Goal: Information Seeking & Learning: Learn about a topic

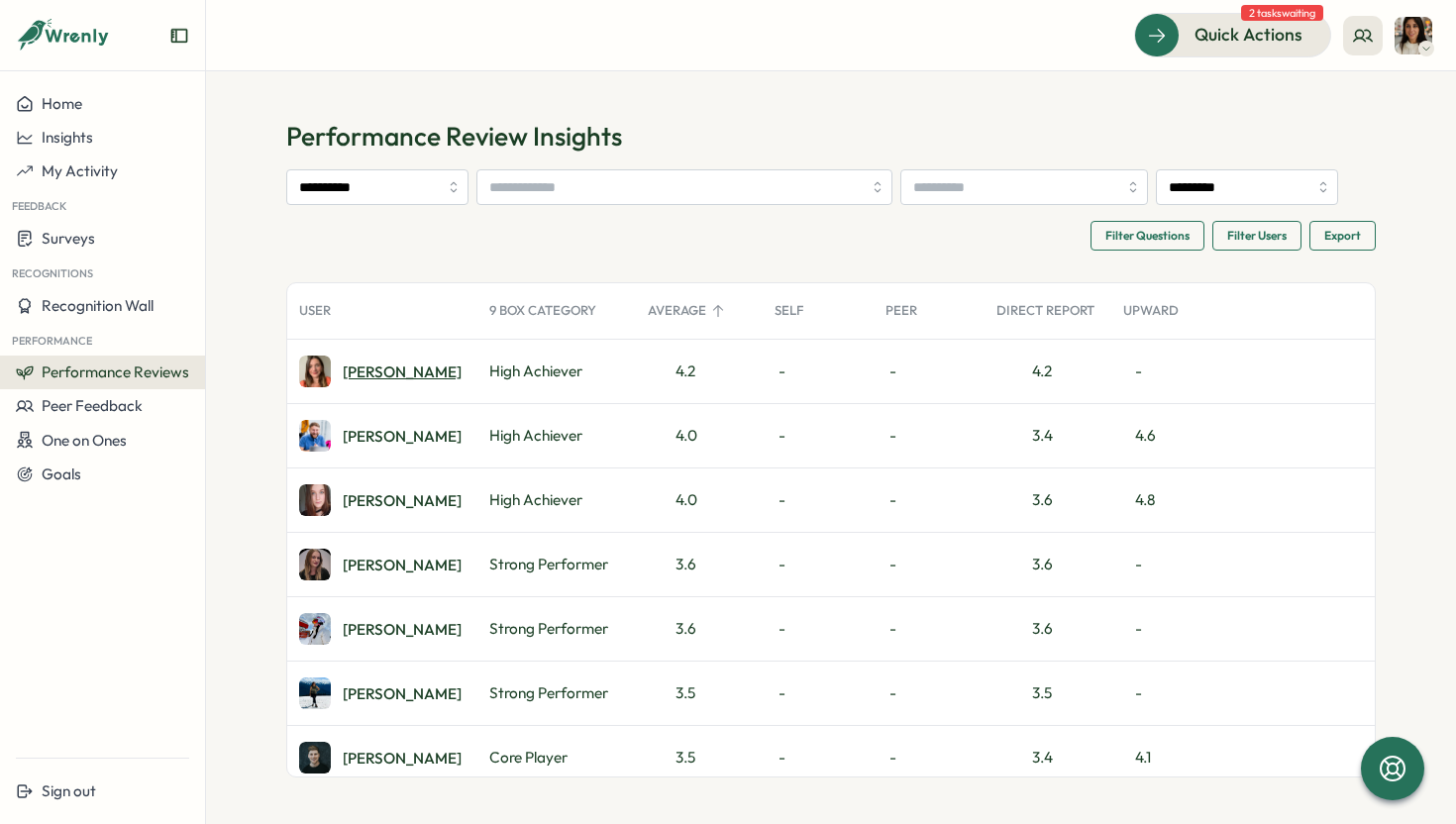
click at [371, 376] on div "[PERSON_NAME]" at bounding box center [402, 372] width 119 height 15
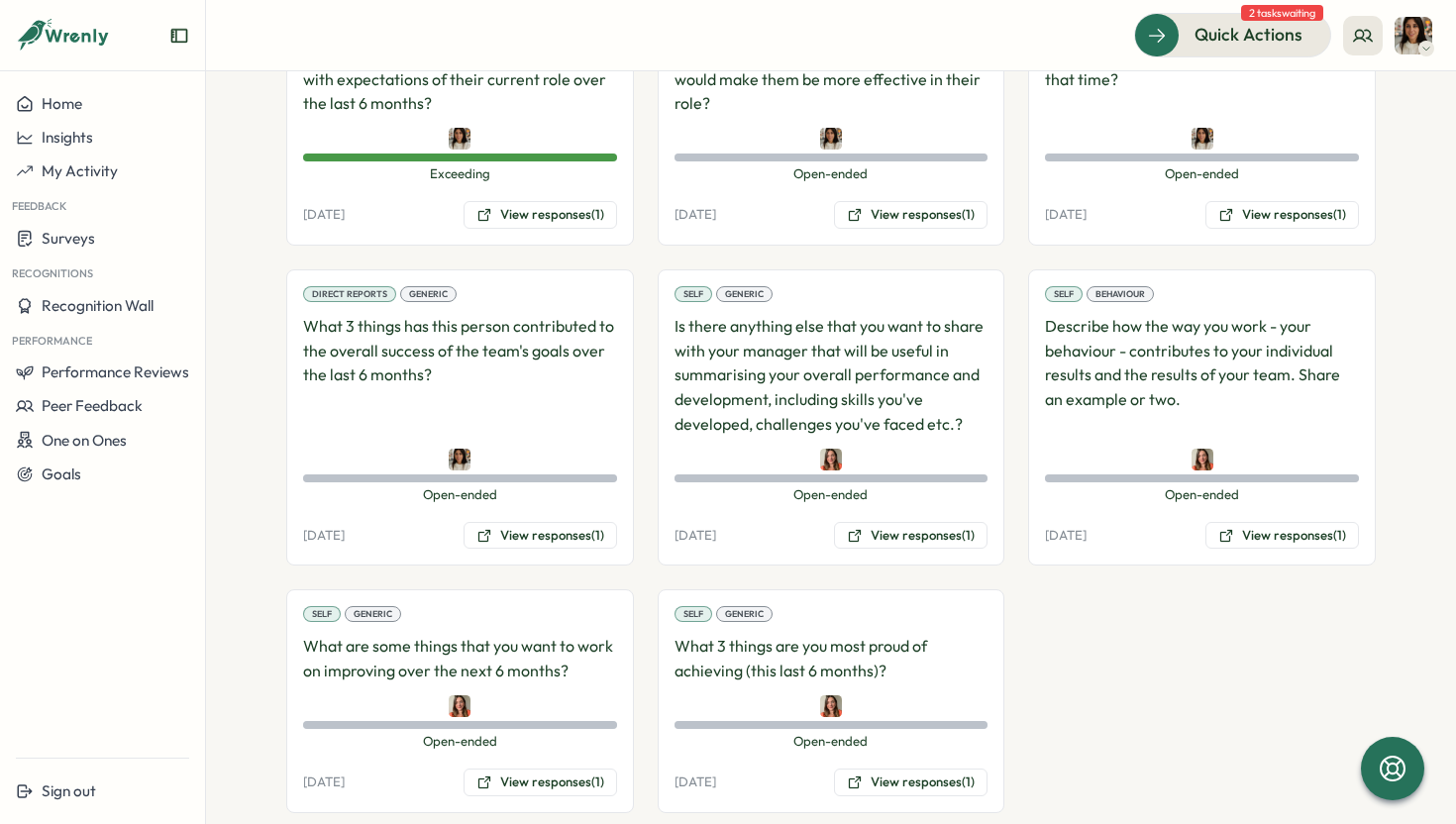
scroll to position [1848, 0]
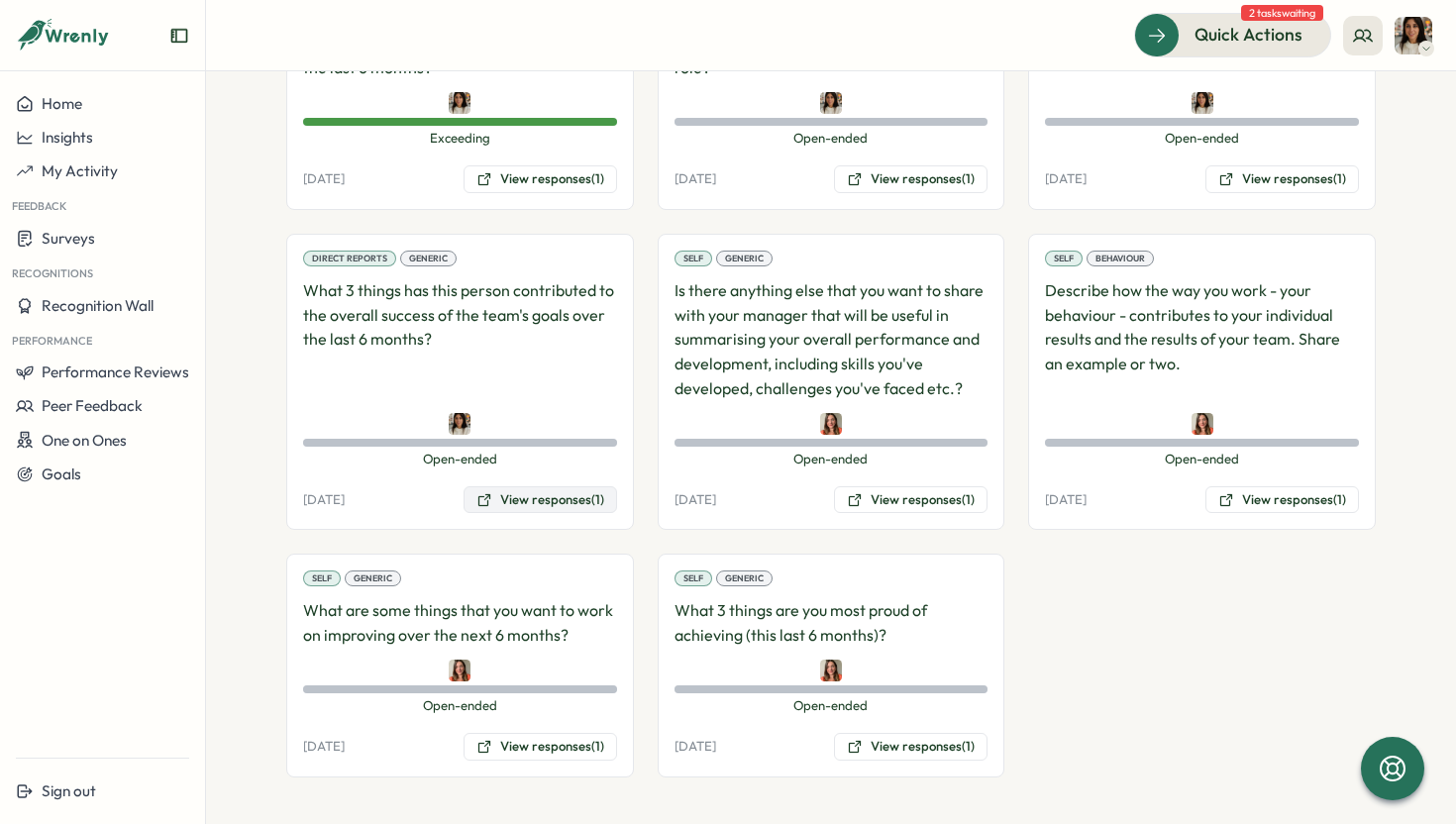
click at [538, 505] on button "View responses (1)" at bounding box center [541, 500] width 154 height 28
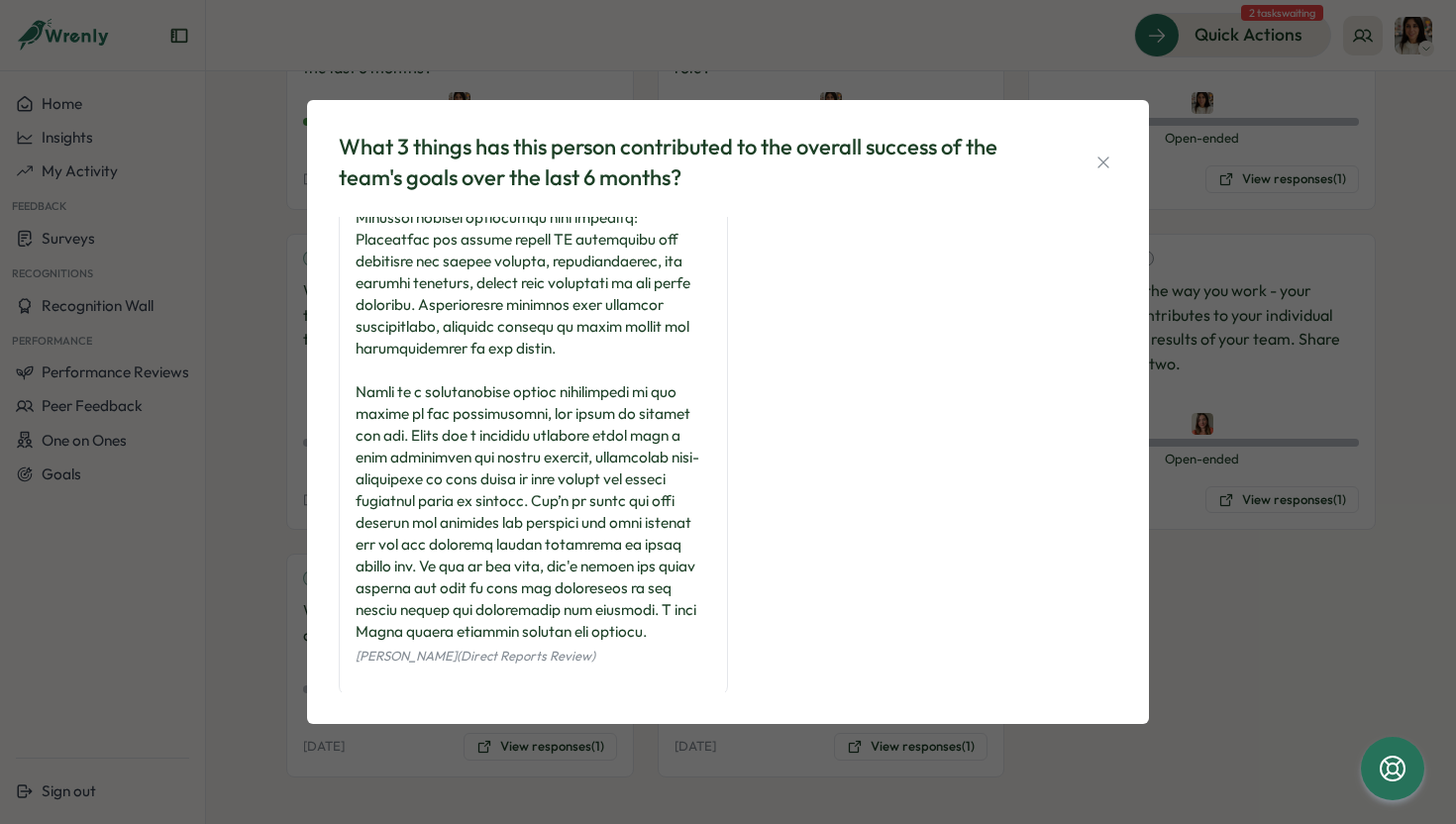
scroll to position [355, 0]
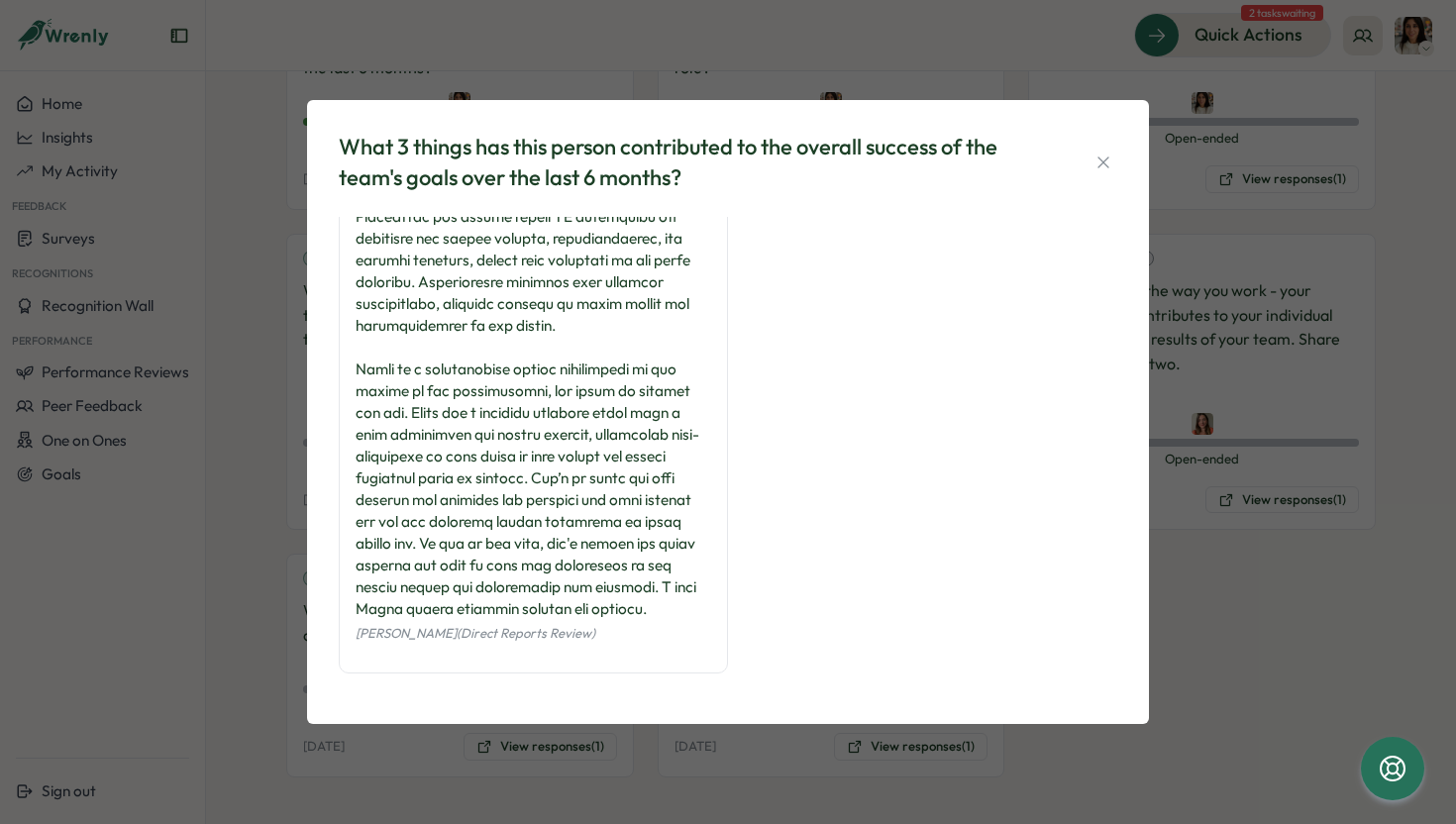
click at [223, 575] on div "What 3 things has this person contributed to the overall success of the team's …" at bounding box center [728, 412] width 1456 height 824
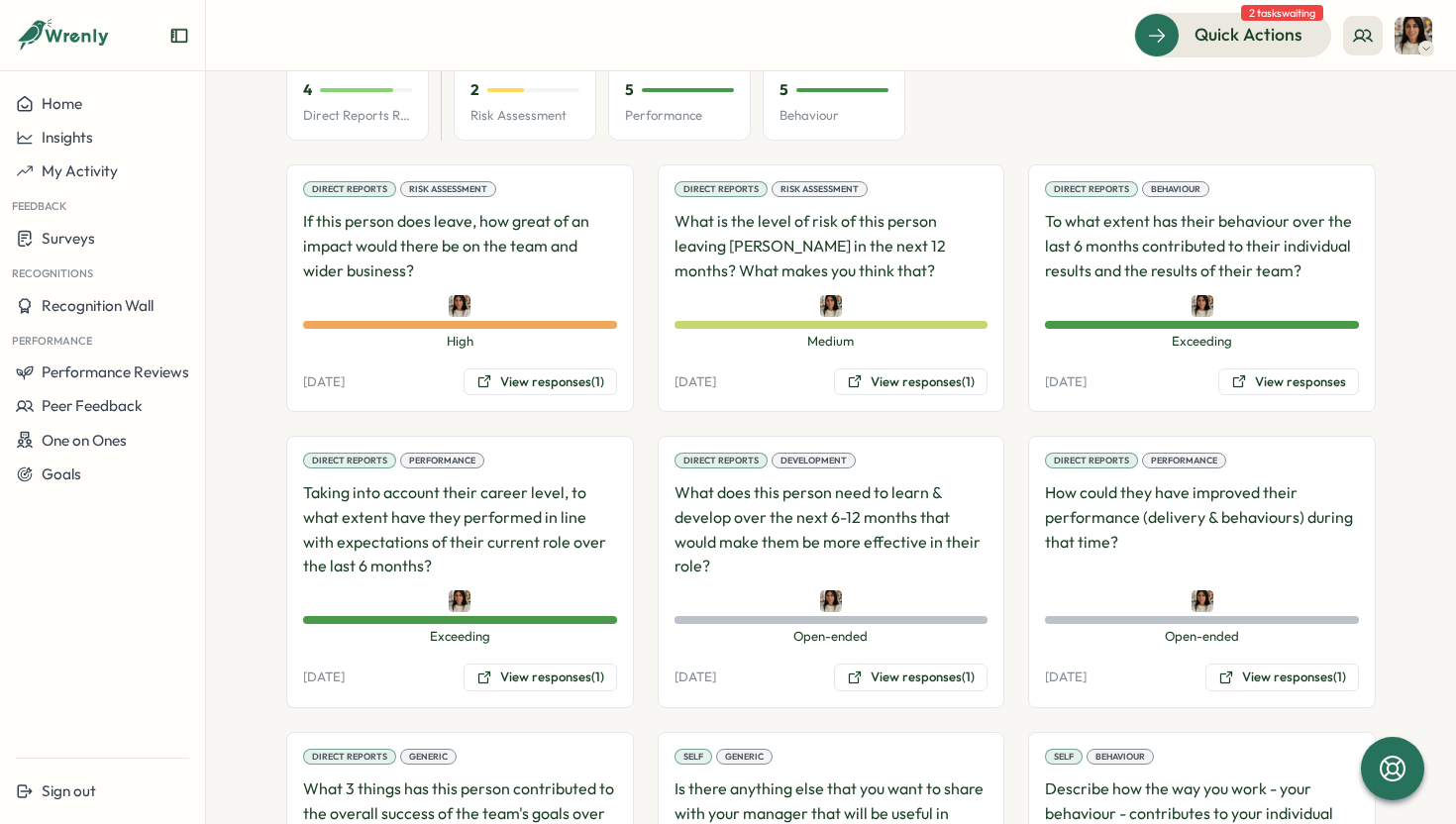
scroll to position [1446, 0]
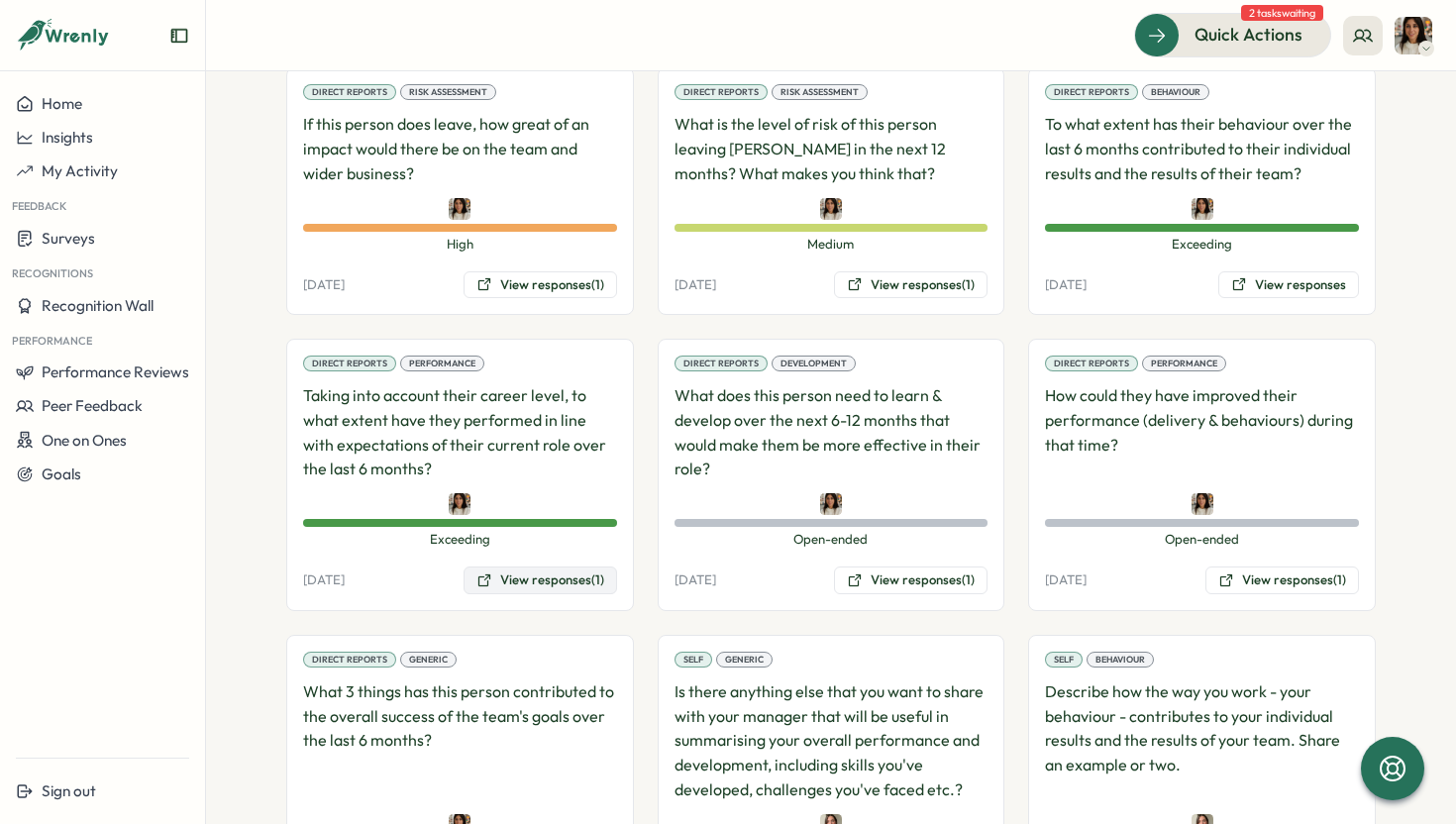
click at [533, 589] on button "View responses (1)" at bounding box center [541, 581] width 154 height 28
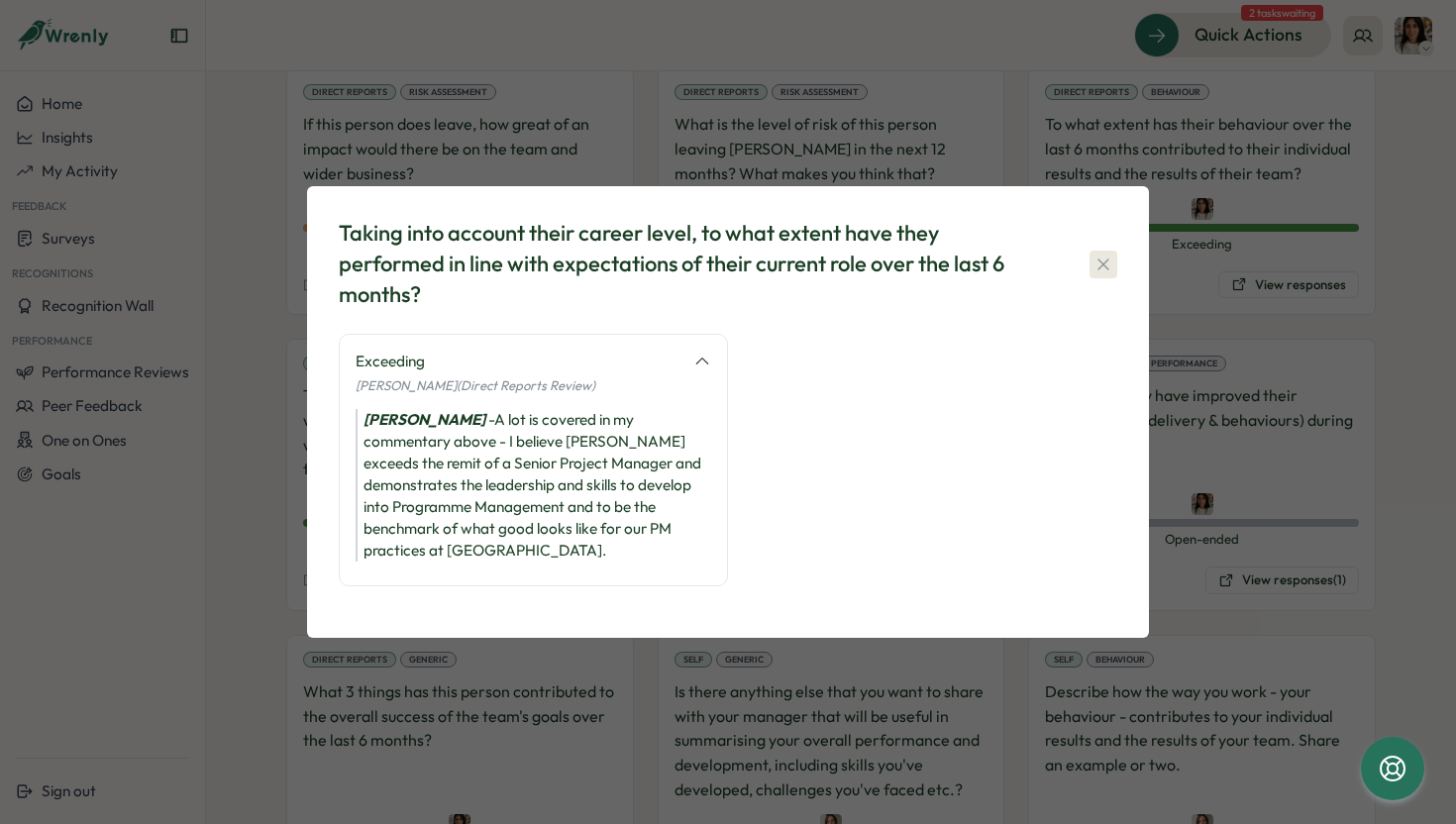
click at [1105, 269] on icon "button" at bounding box center [1104, 265] width 20 height 20
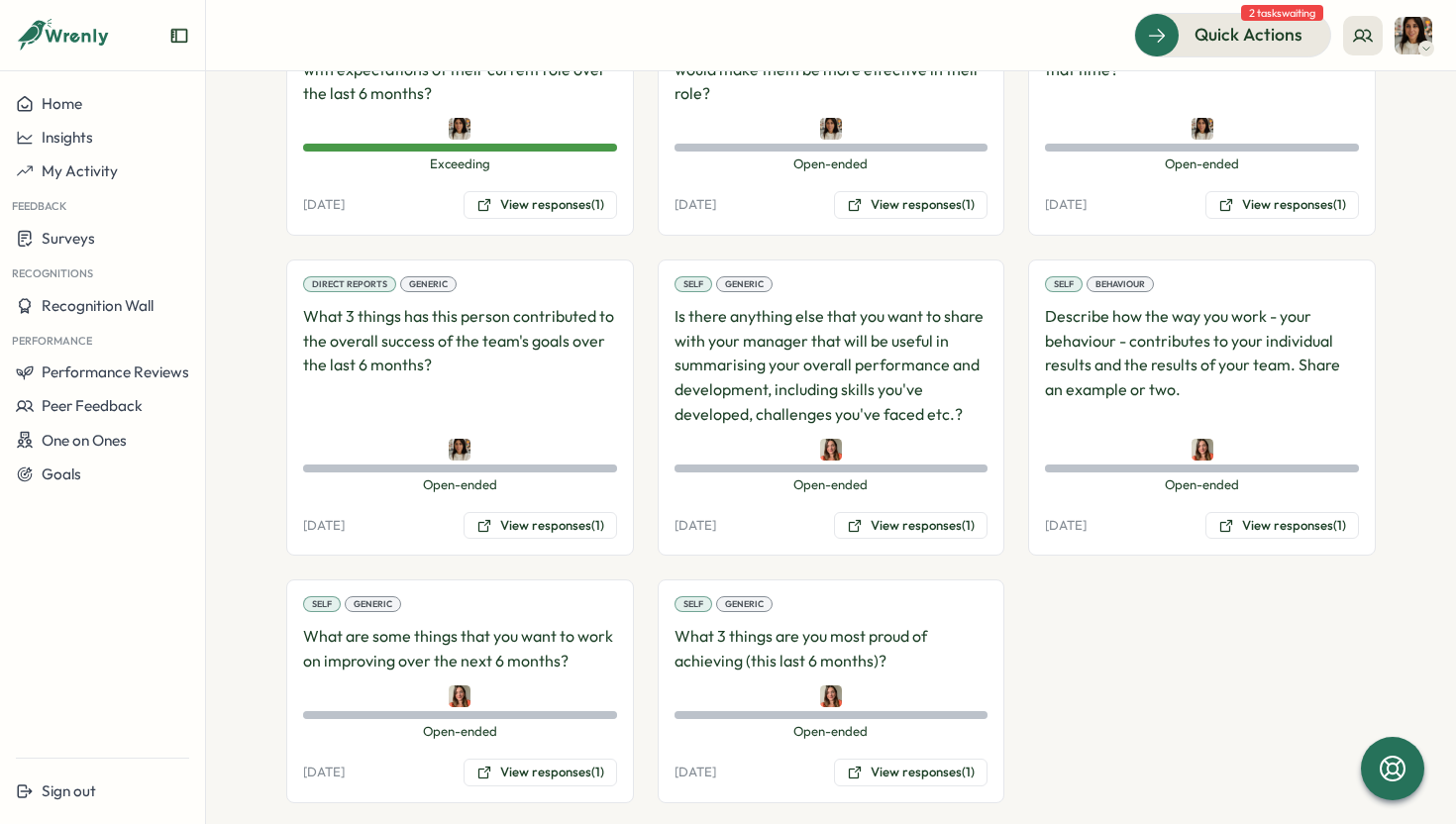
scroll to position [1823, 0]
click at [904, 765] on button "View responses (1)" at bounding box center [911, 772] width 154 height 28
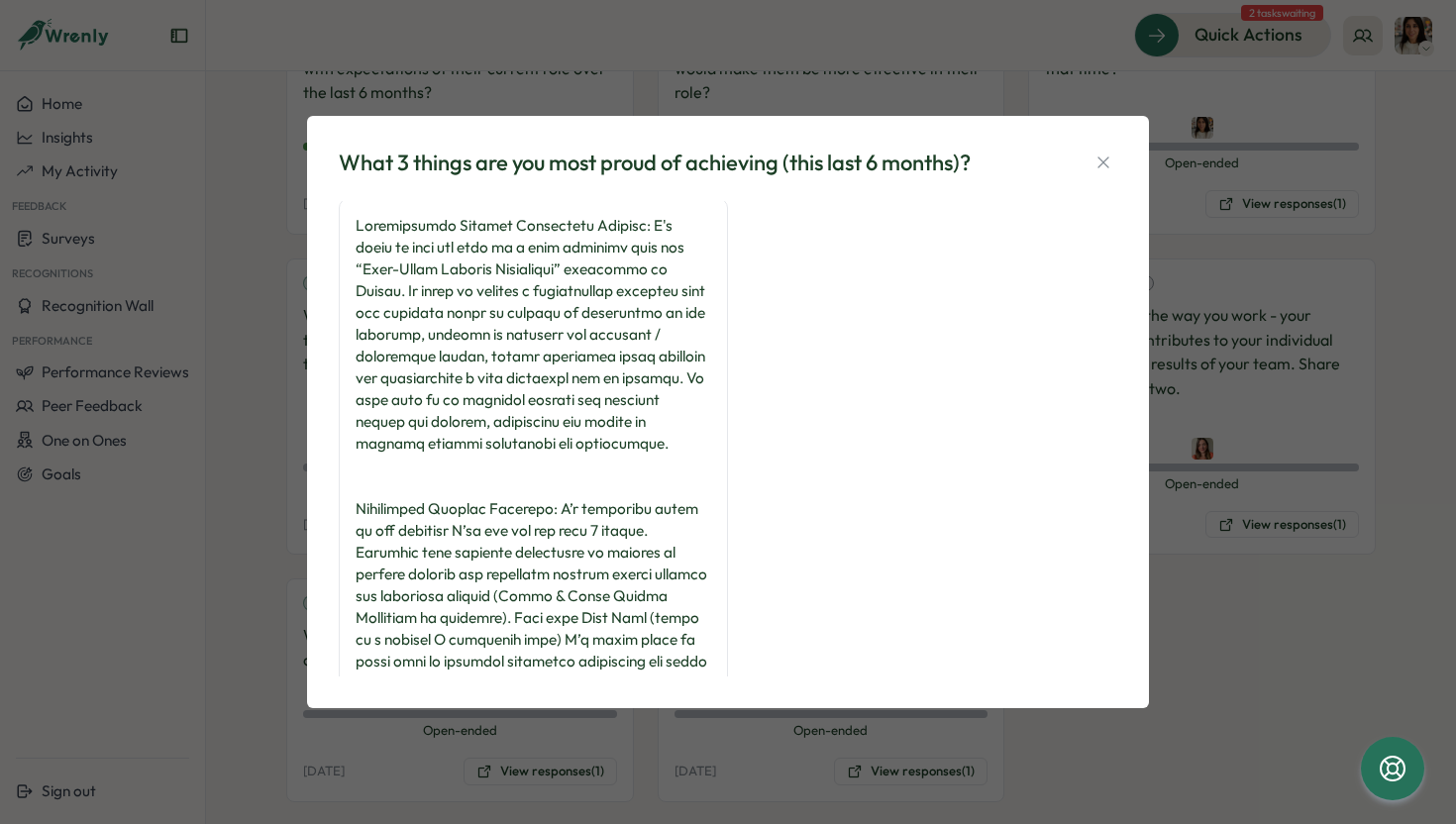
scroll to position [0, 0]
click at [1106, 155] on icon "button" at bounding box center [1104, 163] width 20 height 20
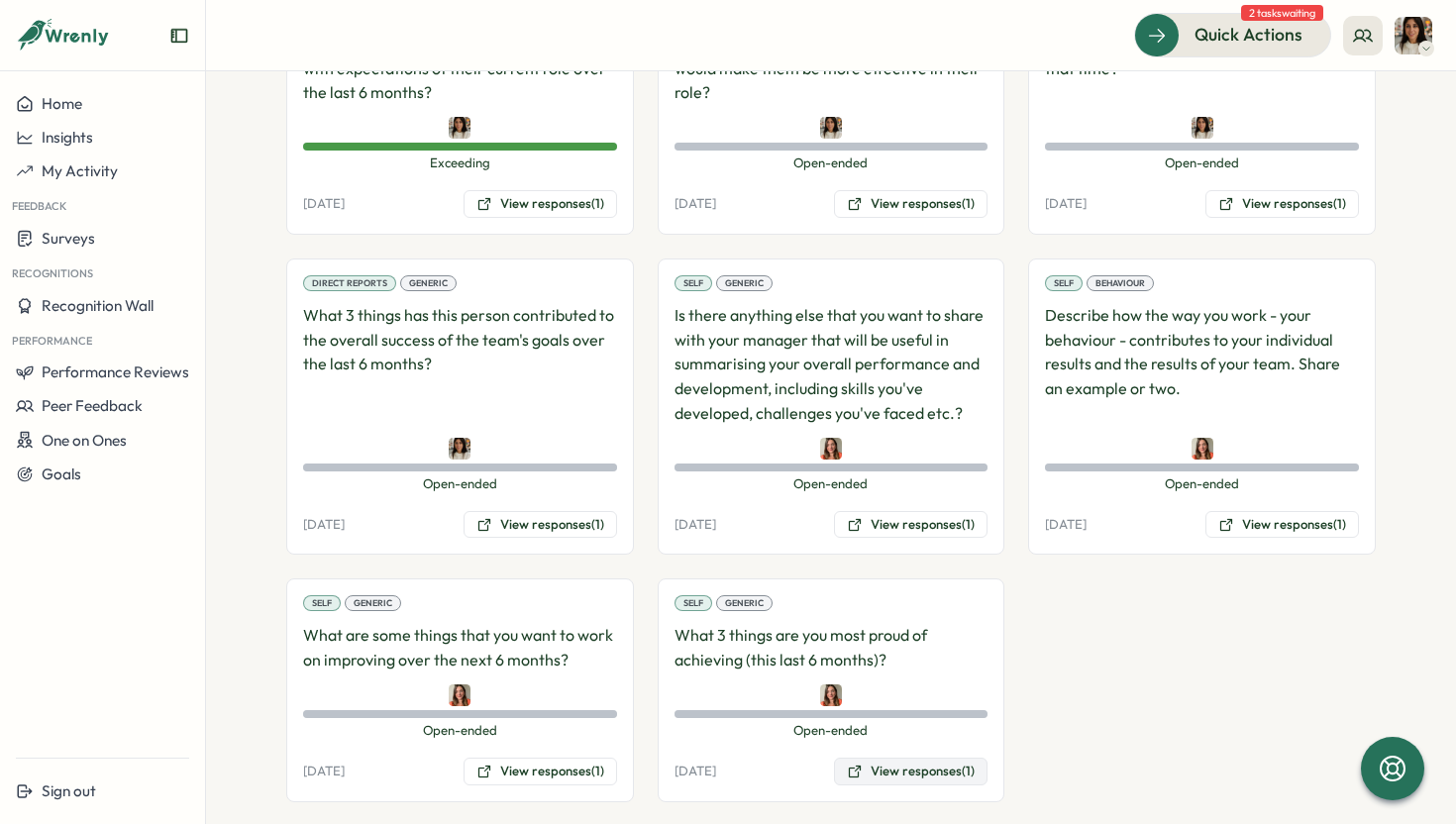
click at [910, 775] on button "View responses (1)" at bounding box center [911, 772] width 154 height 28
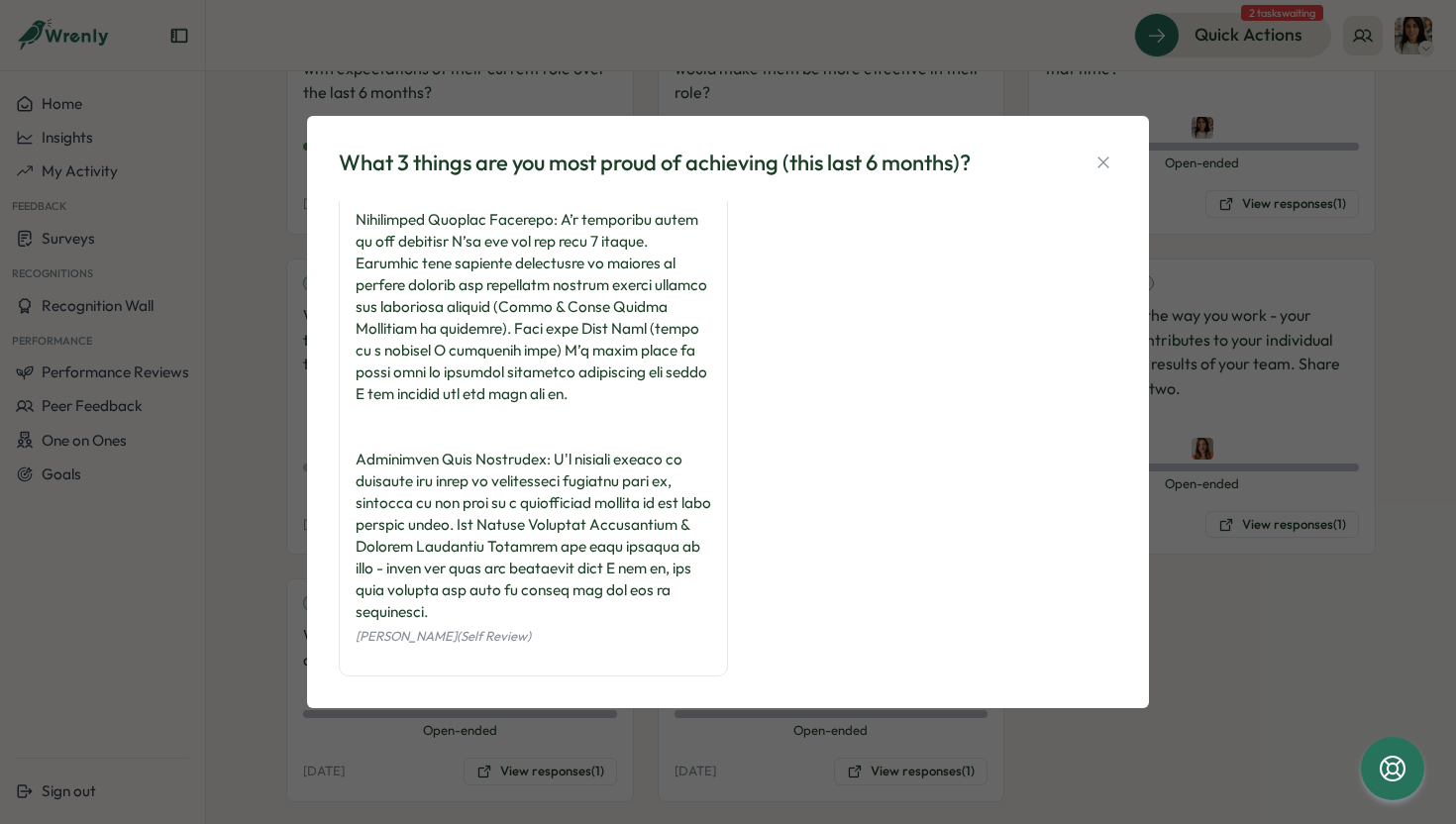
scroll to position [311, 0]
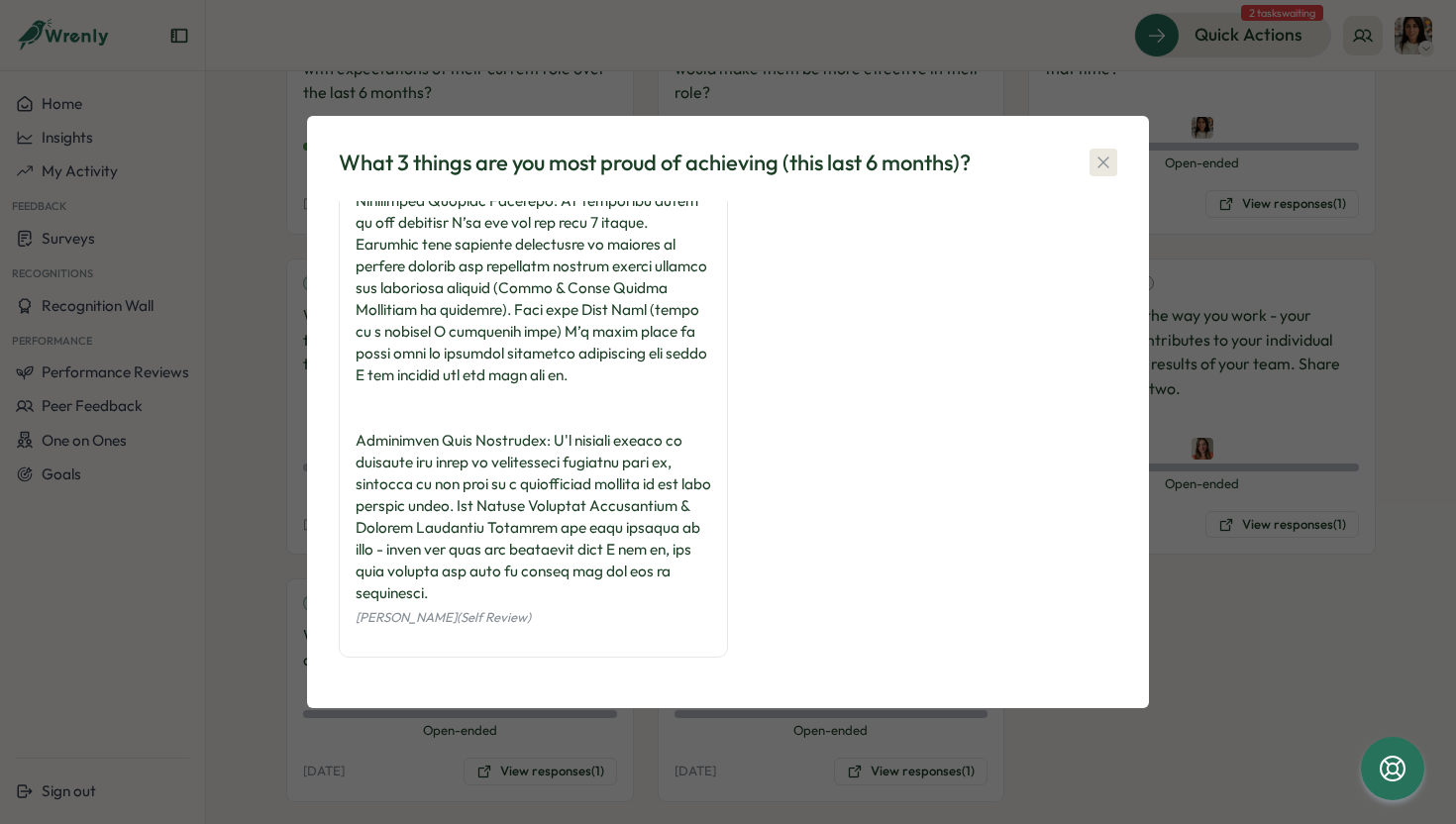
click at [1097, 161] on icon "button" at bounding box center [1104, 163] width 20 height 20
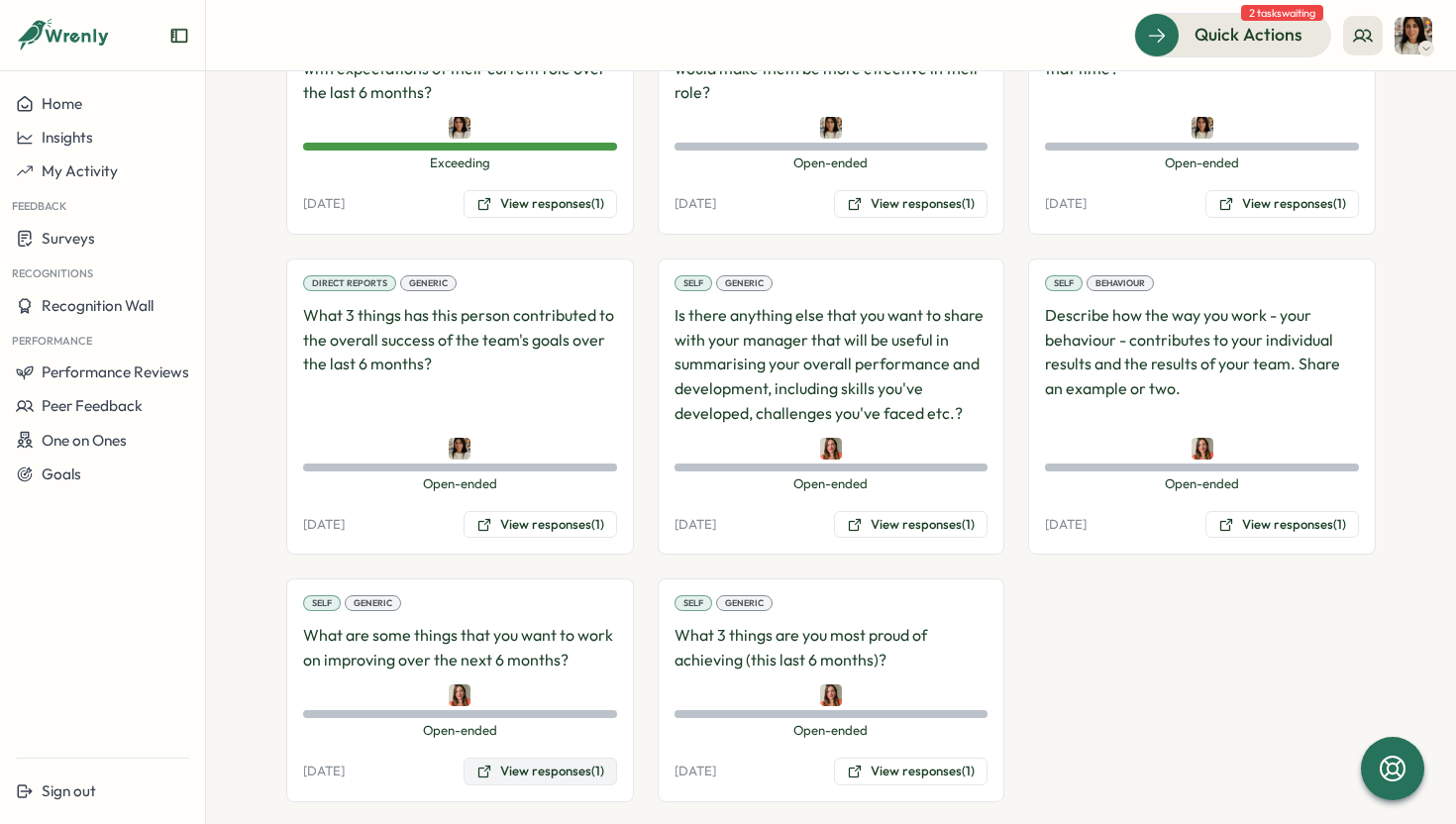
click at [531, 776] on button "View responses (1)" at bounding box center [541, 772] width 154 height 28
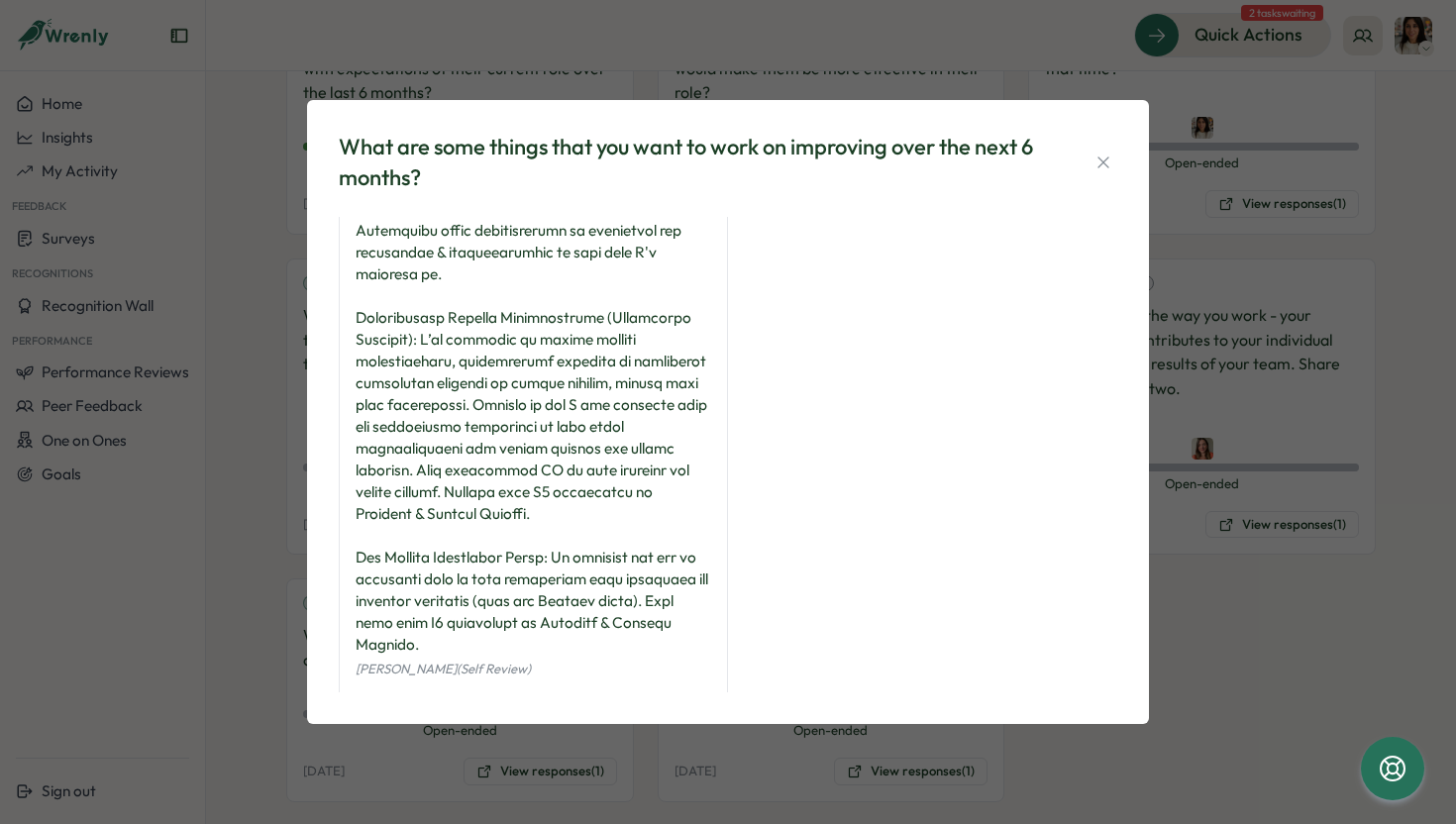
scroll to position [355, 0]
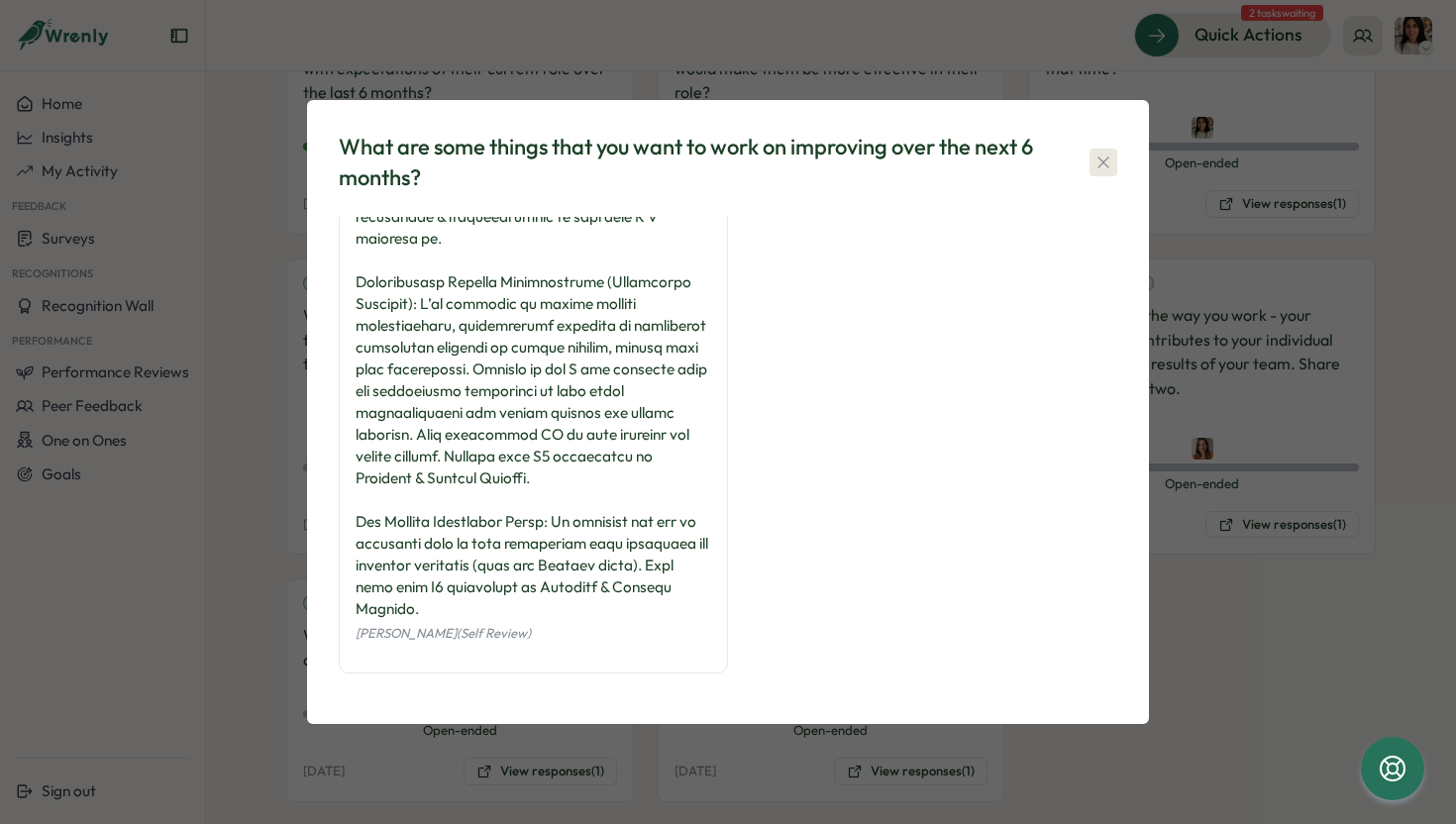
click at [1100, 161] on icon "button" at bounding box center [1104, 163] width 20 height 20
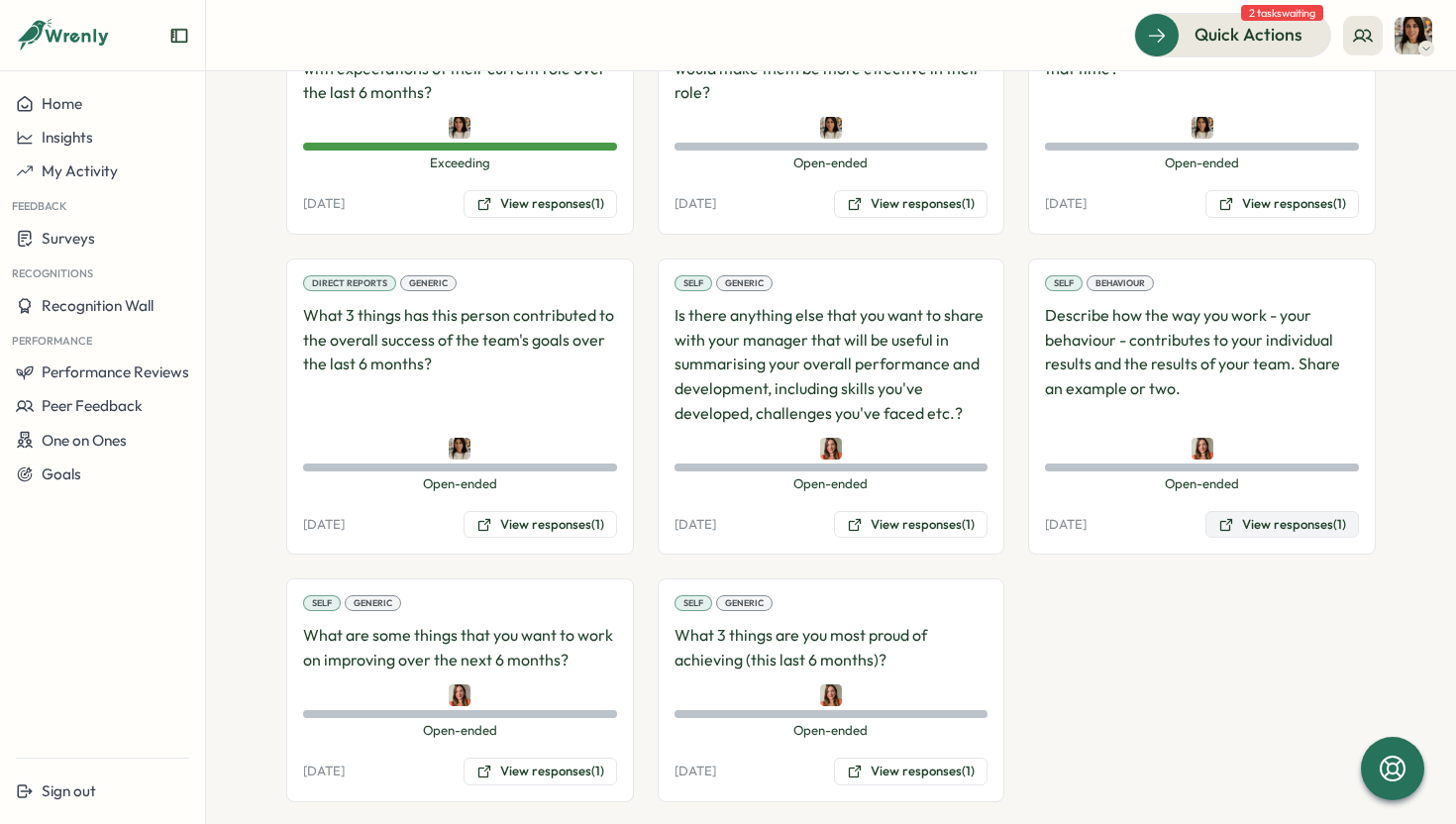
click at [1248, 532] on button "View responses (1)" at bounding box center [1283, 525] width 154 height 28
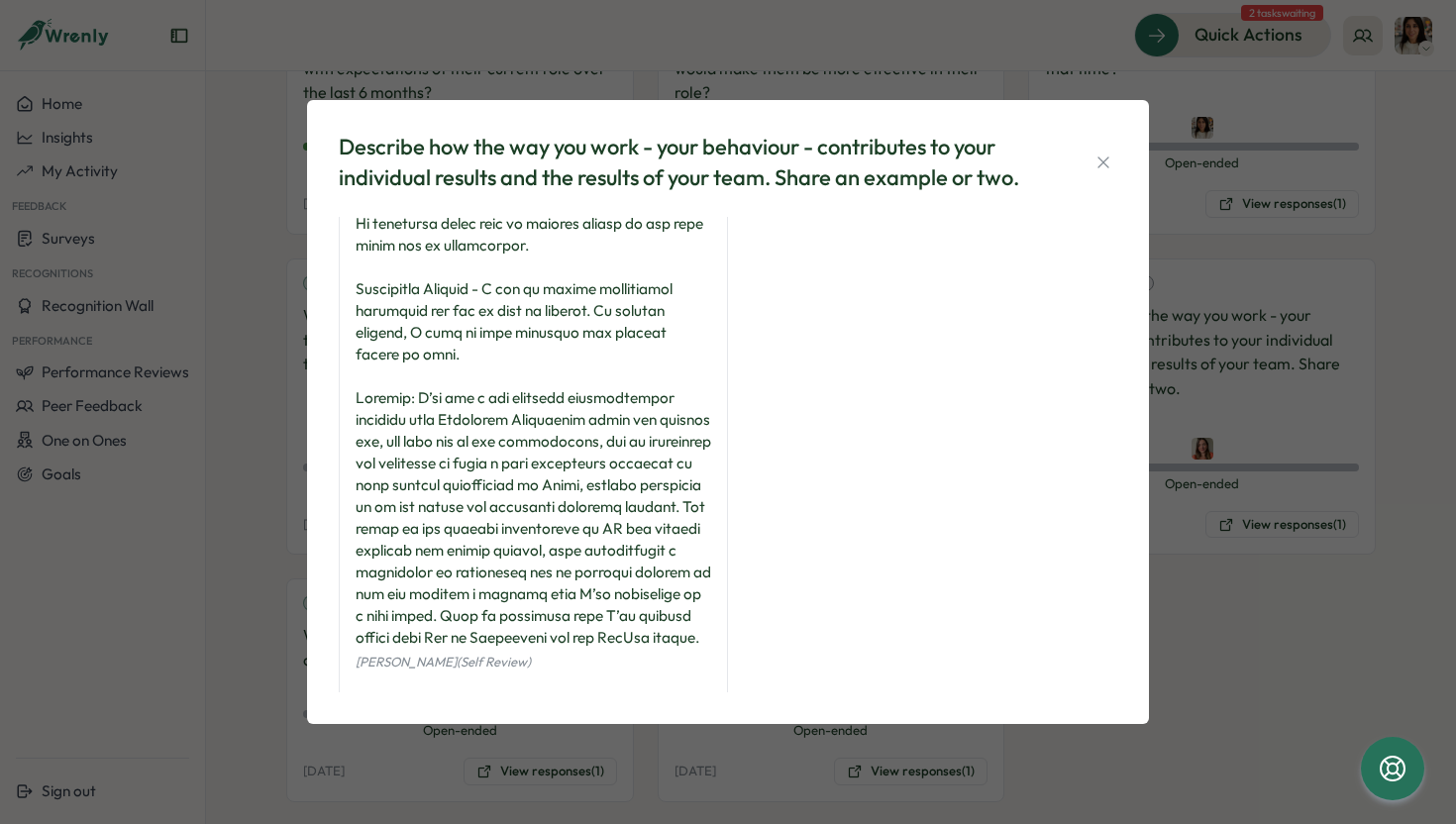
scroll to position [376, 0]
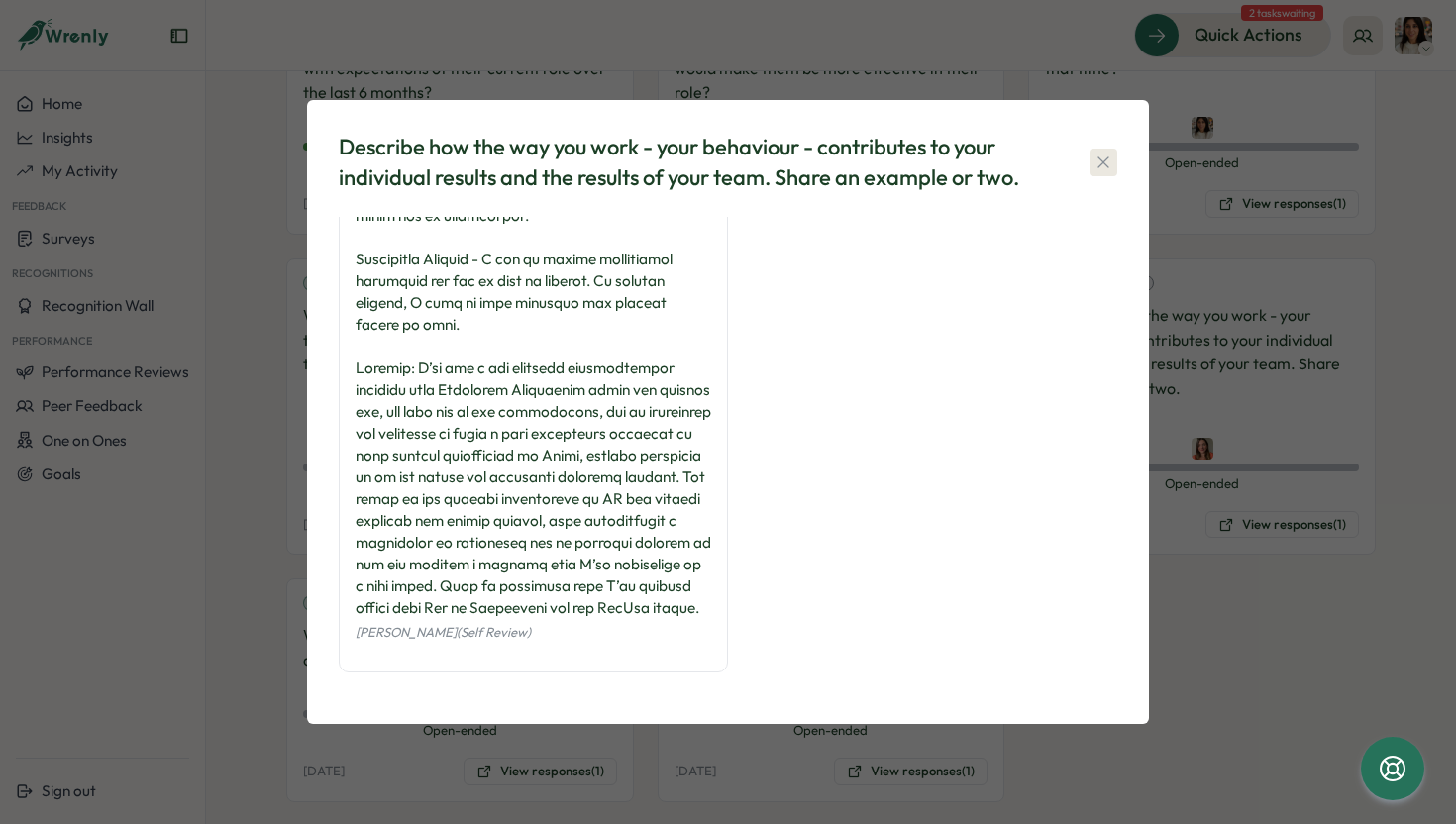
click at [1103, 161] on icon "button" at bounding box center [1103, 162] width 11 height 11
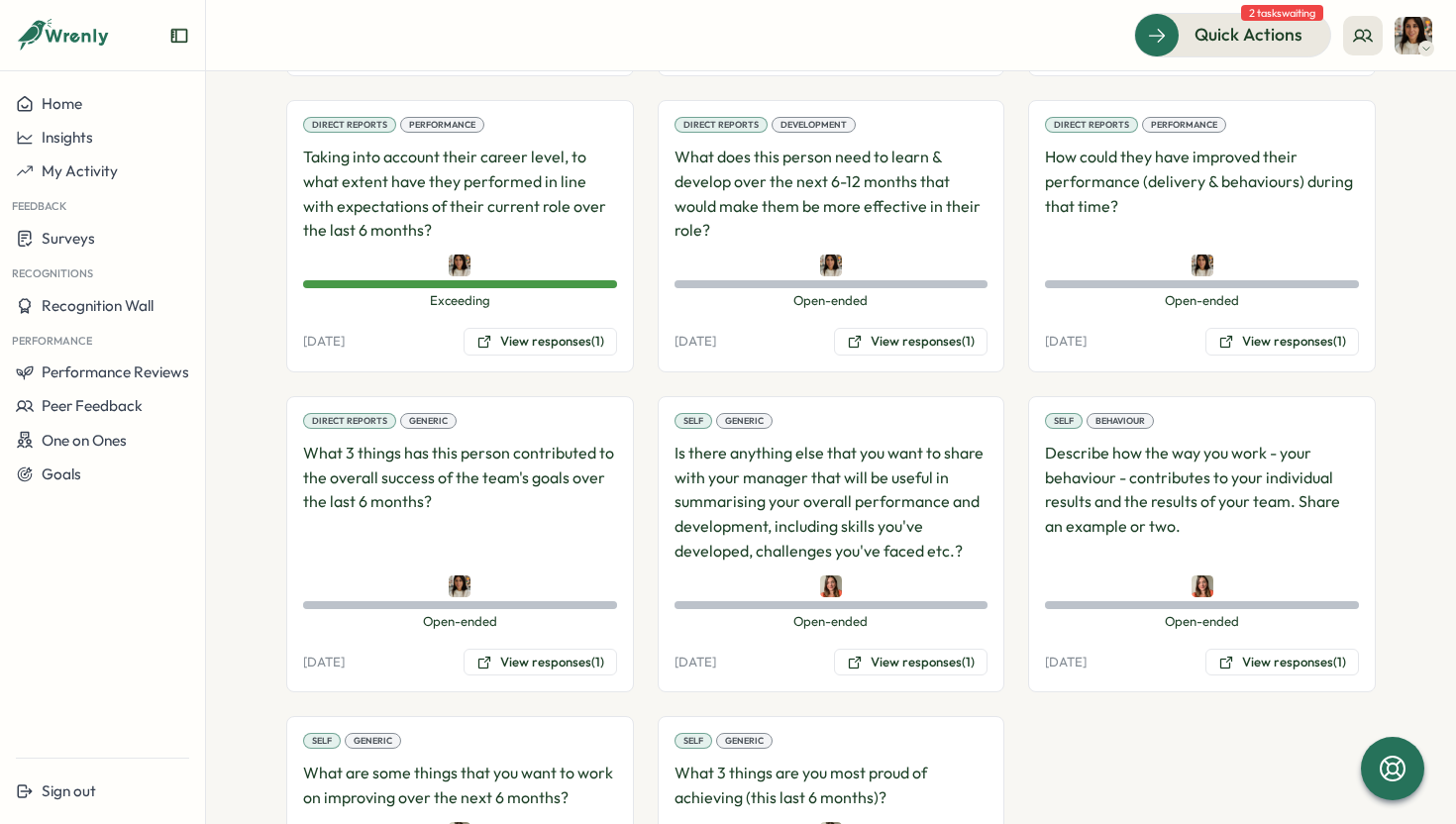
scroll to position [1672, 0]
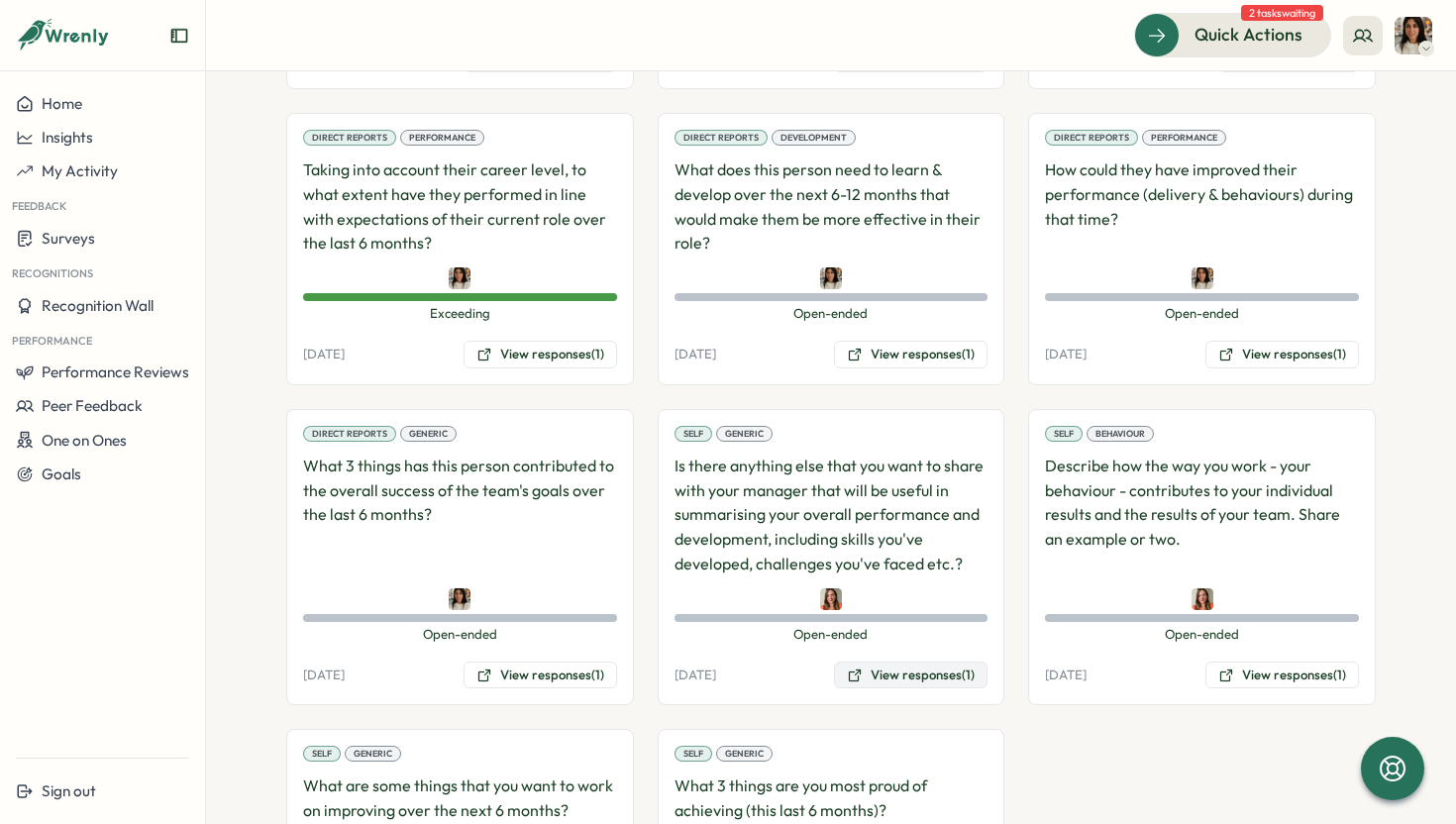
click at [908, 681] on button "View responses (1)" at bounding box center [911, 676] width 154 height 28
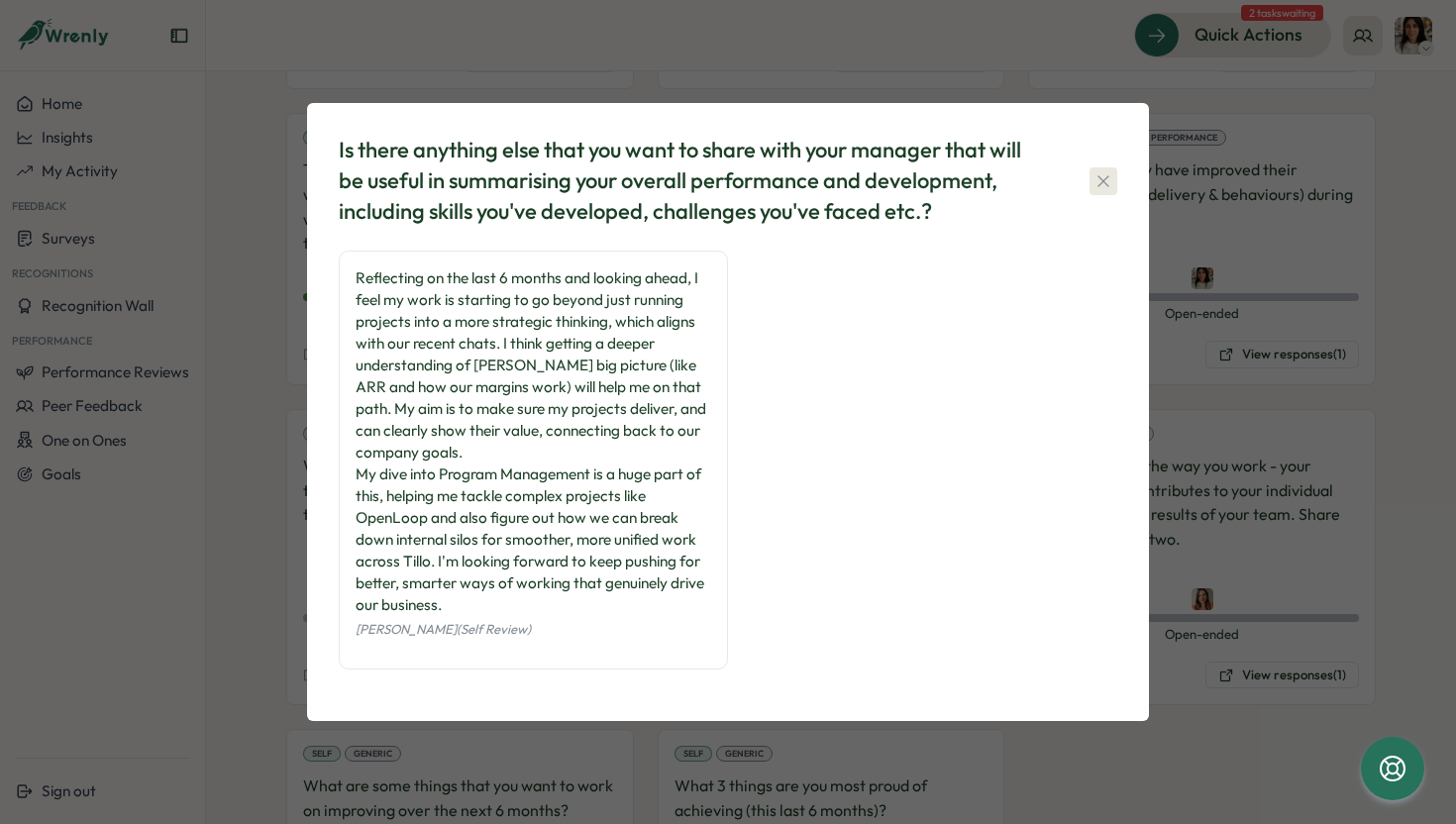
click at [1108, 188] on icon "button" at bounding box center [1104, 181] width 20 height 20
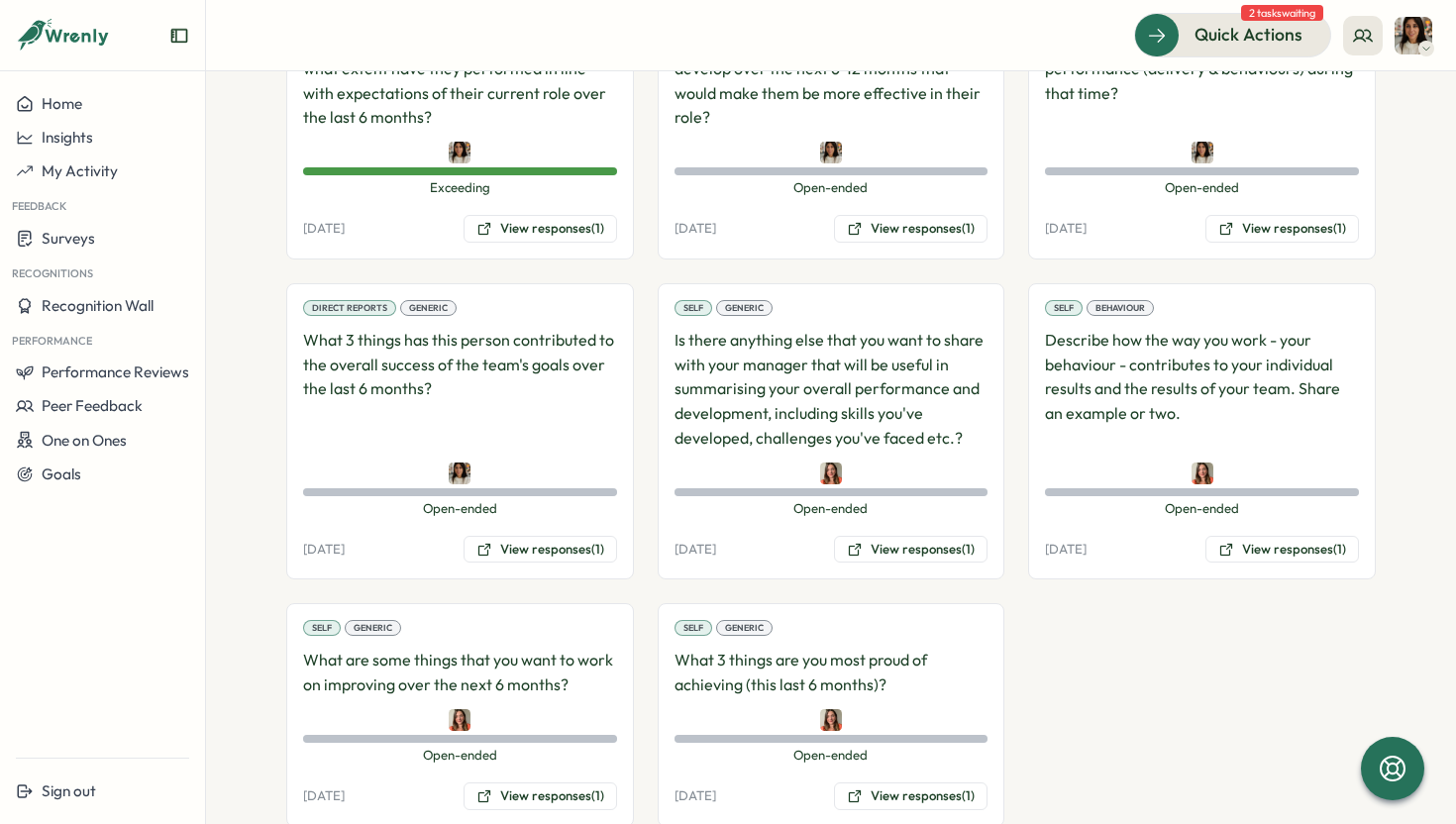
scroll to position [1800, 0]
click at [528, 557] on button "View responses (1)" at bounding box center [541, 548] width 154 height 28
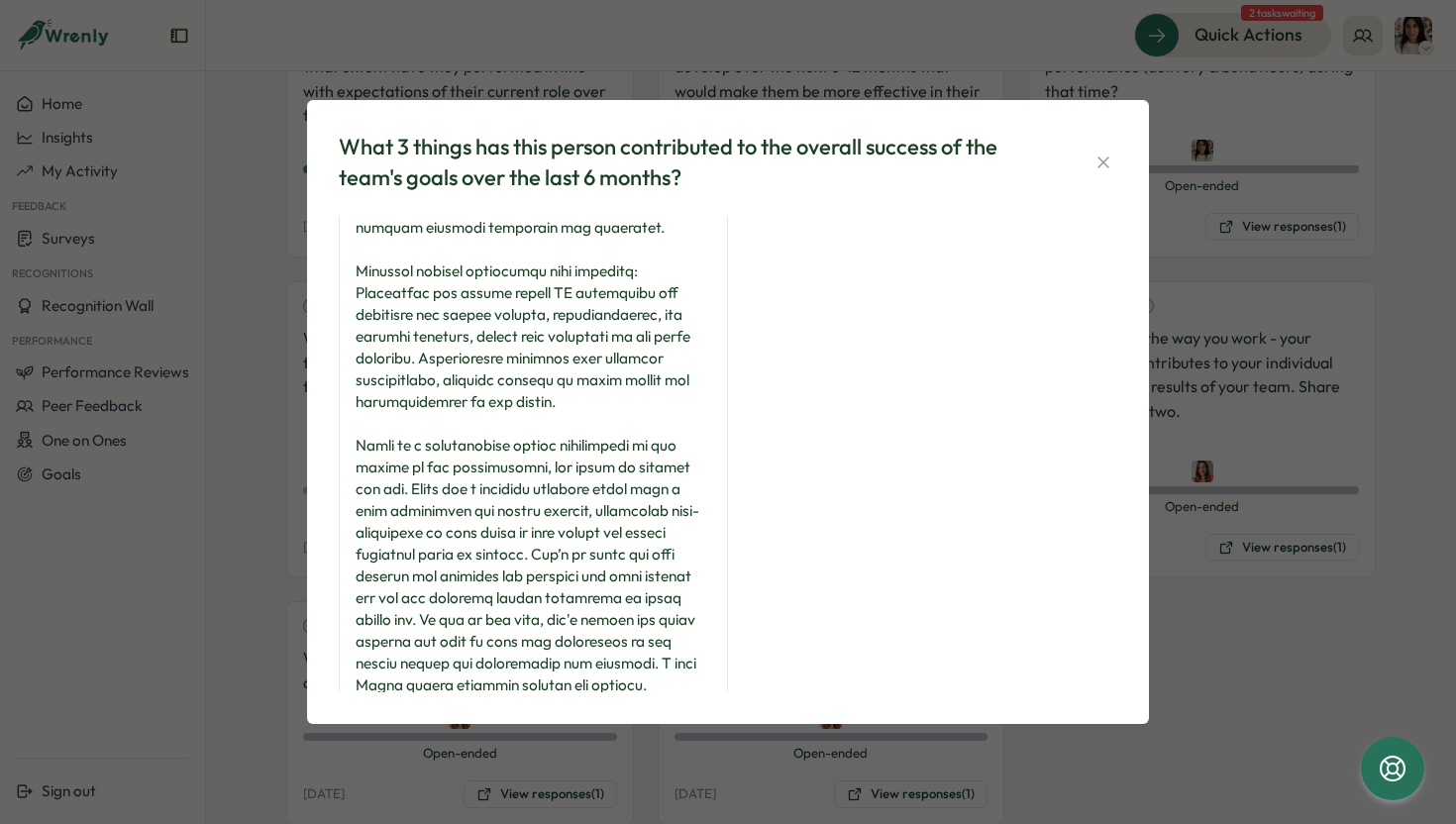
scroll to position [355, 0]
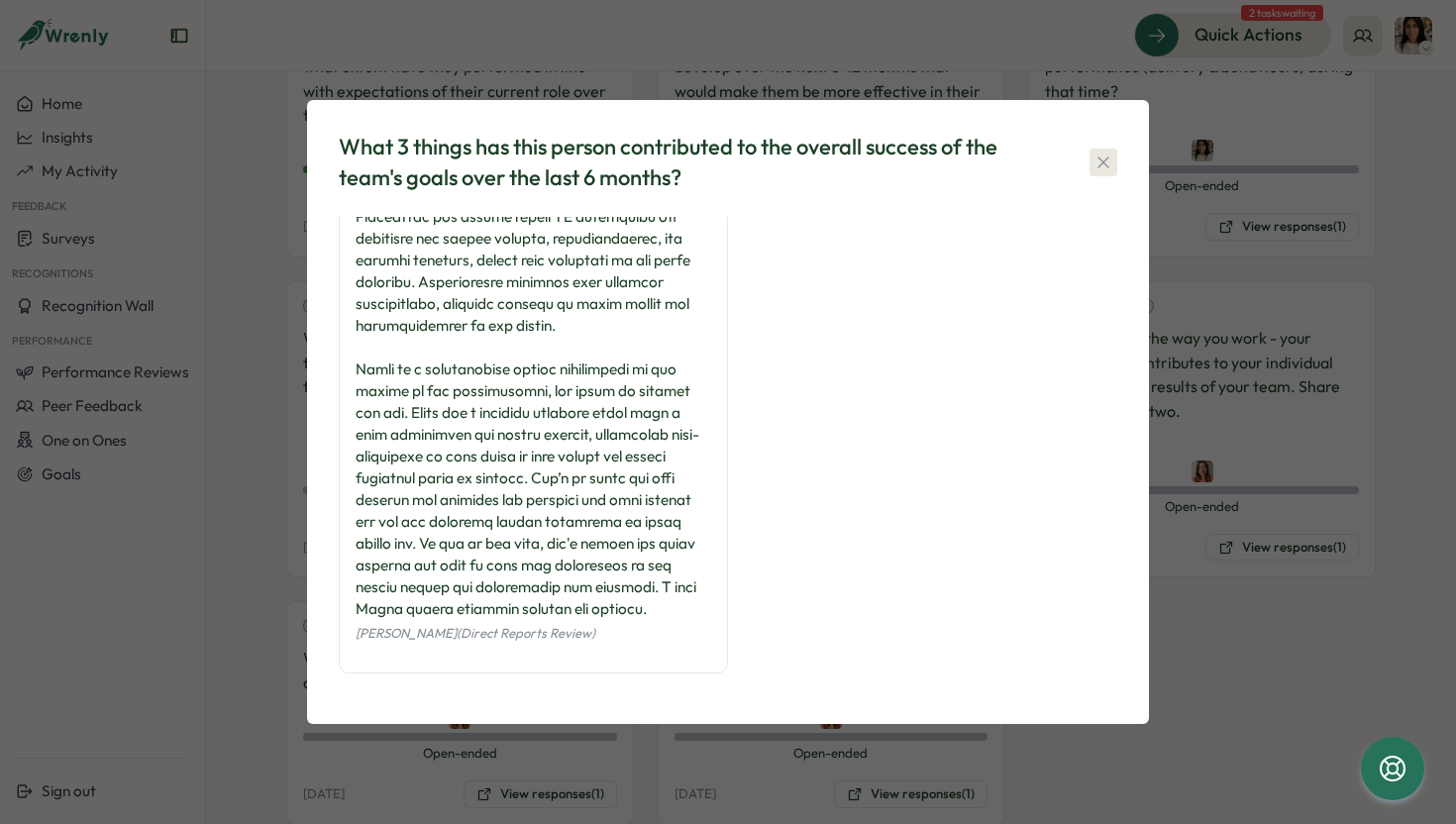
click at [1105, 166] on icon "button" at bounding box center [1104, 163] width 20 height 20
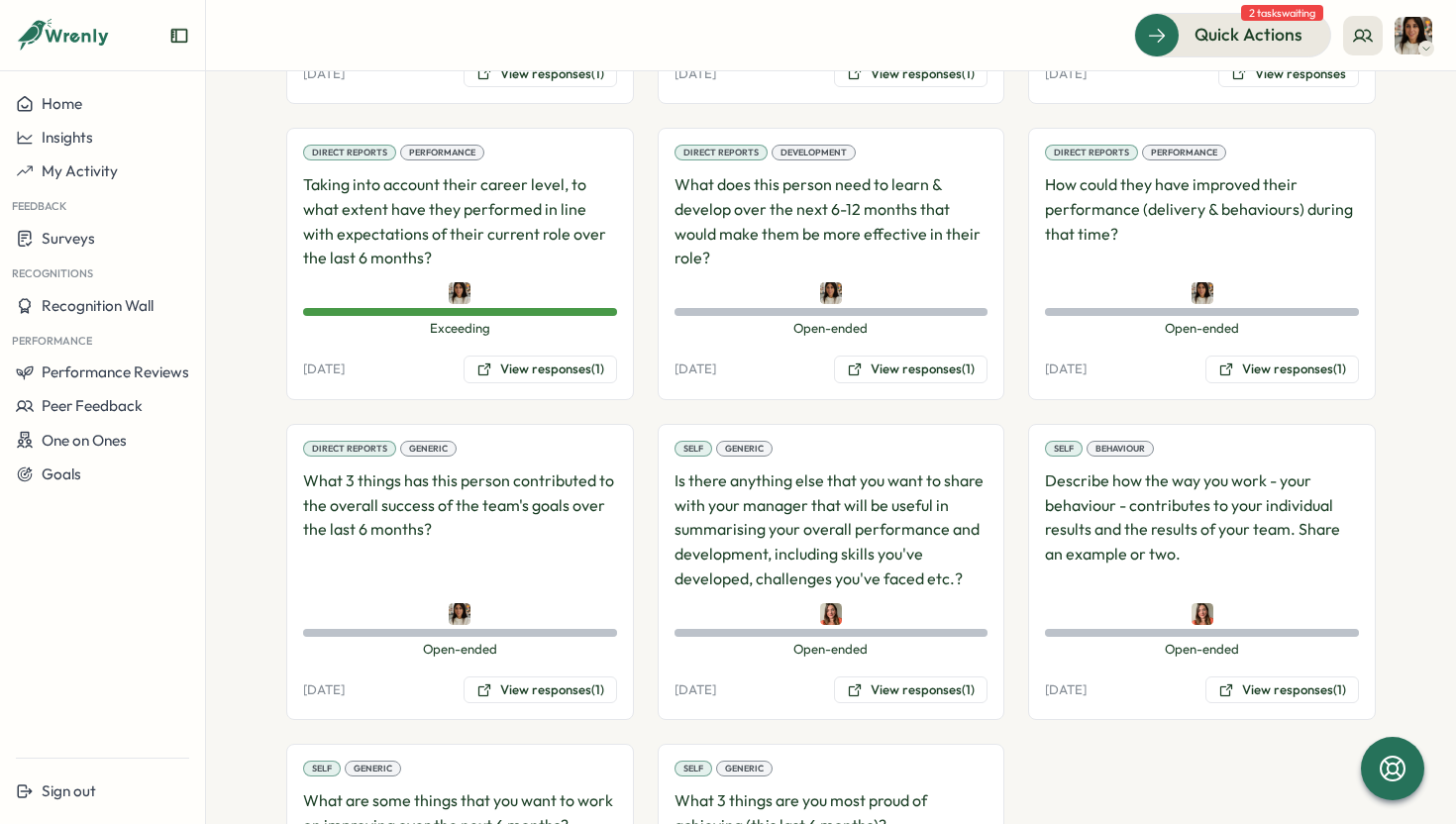
scroll to position [1656, 0]
click at [912, 372] on button "View responses (1)" at bounding box center [911, 371] width 154 height 28
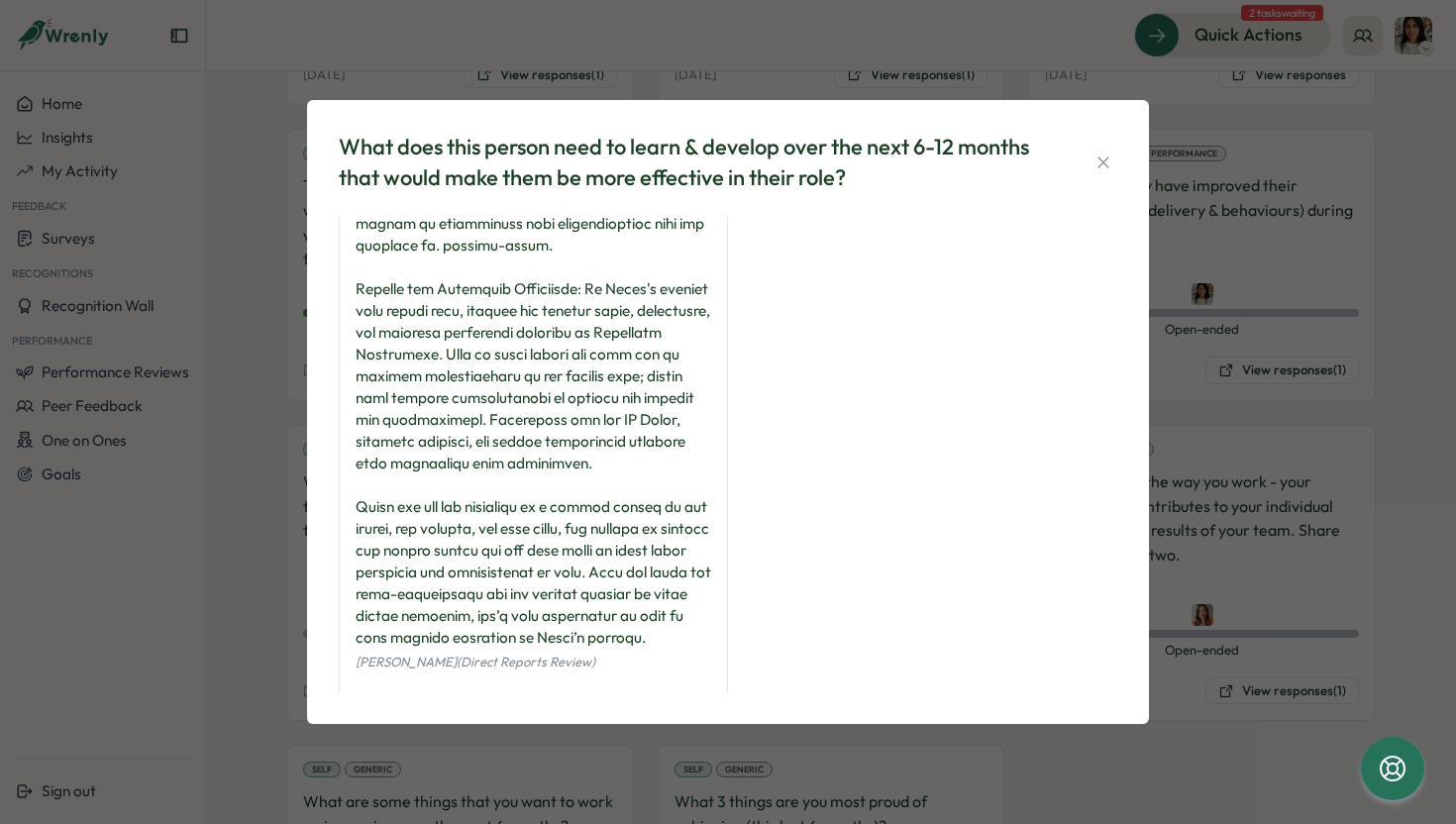
scroll to position [376, 0]
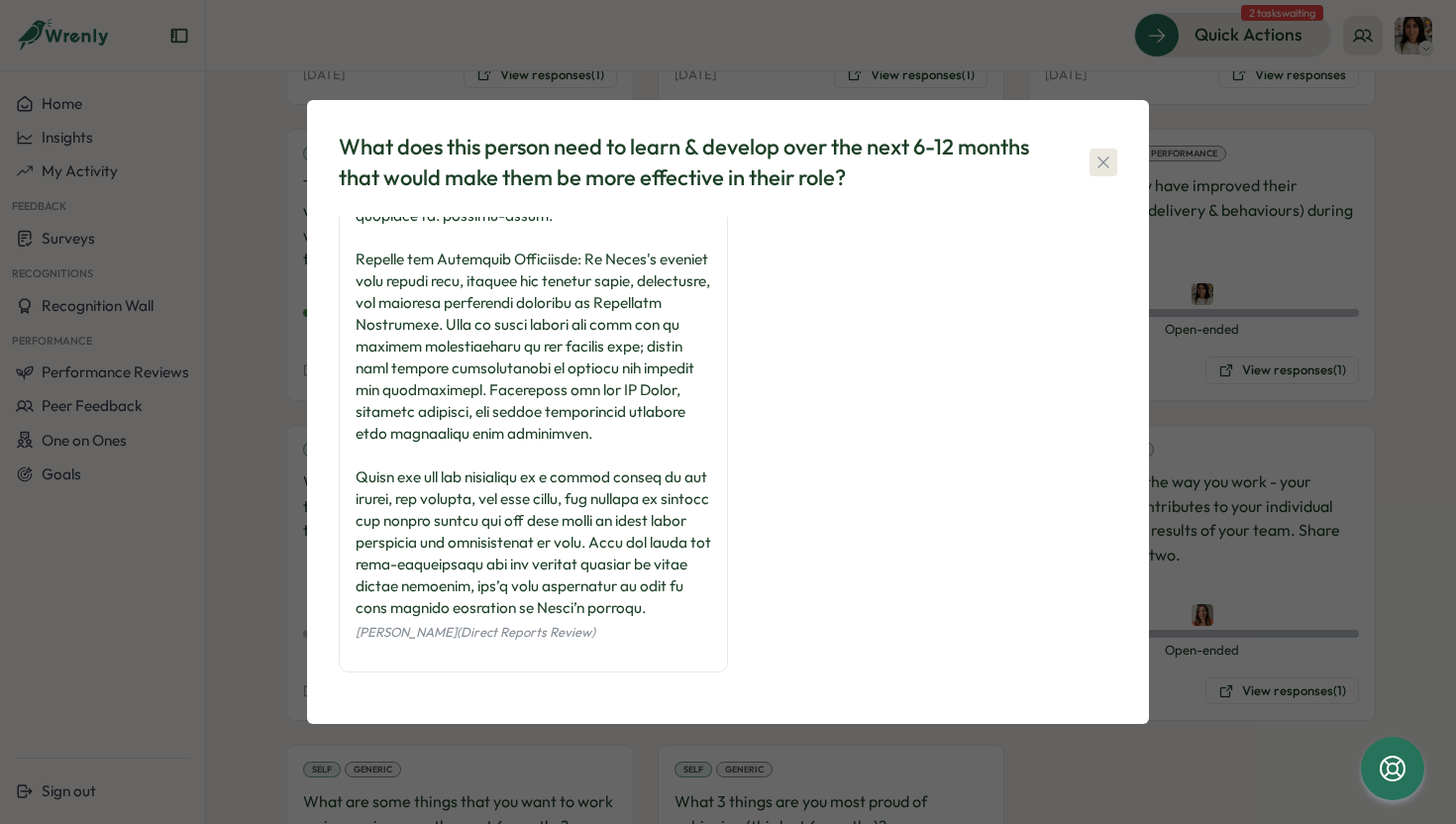
click at [1105, 159] on icon "button" at bounding box center [1104, 163] width 20 height 20
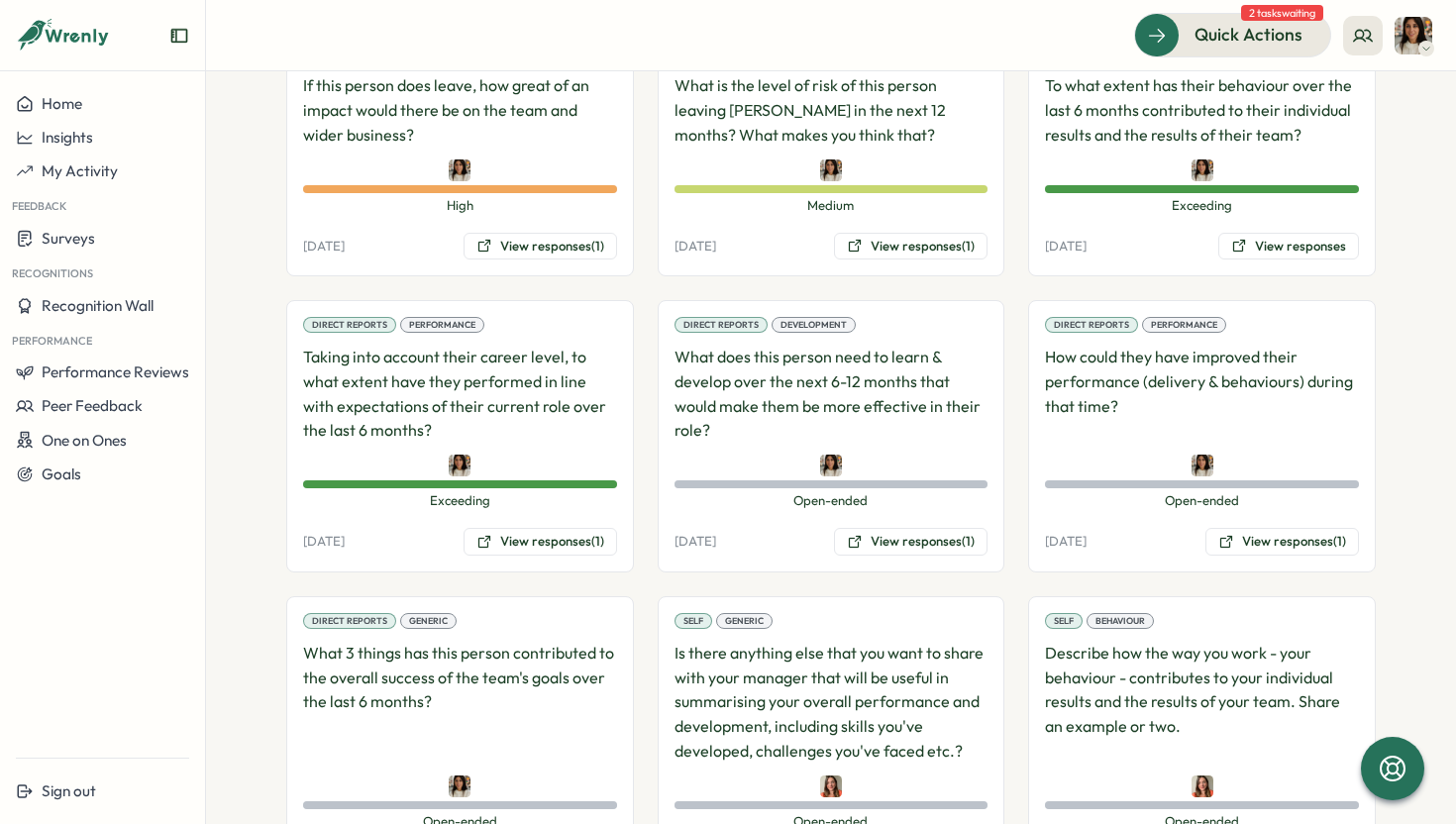
scroll to position [1484, 0]
click at [1276, 548] on button "View responses (1)" at bounding box center [1283, 543] width 154 height 28
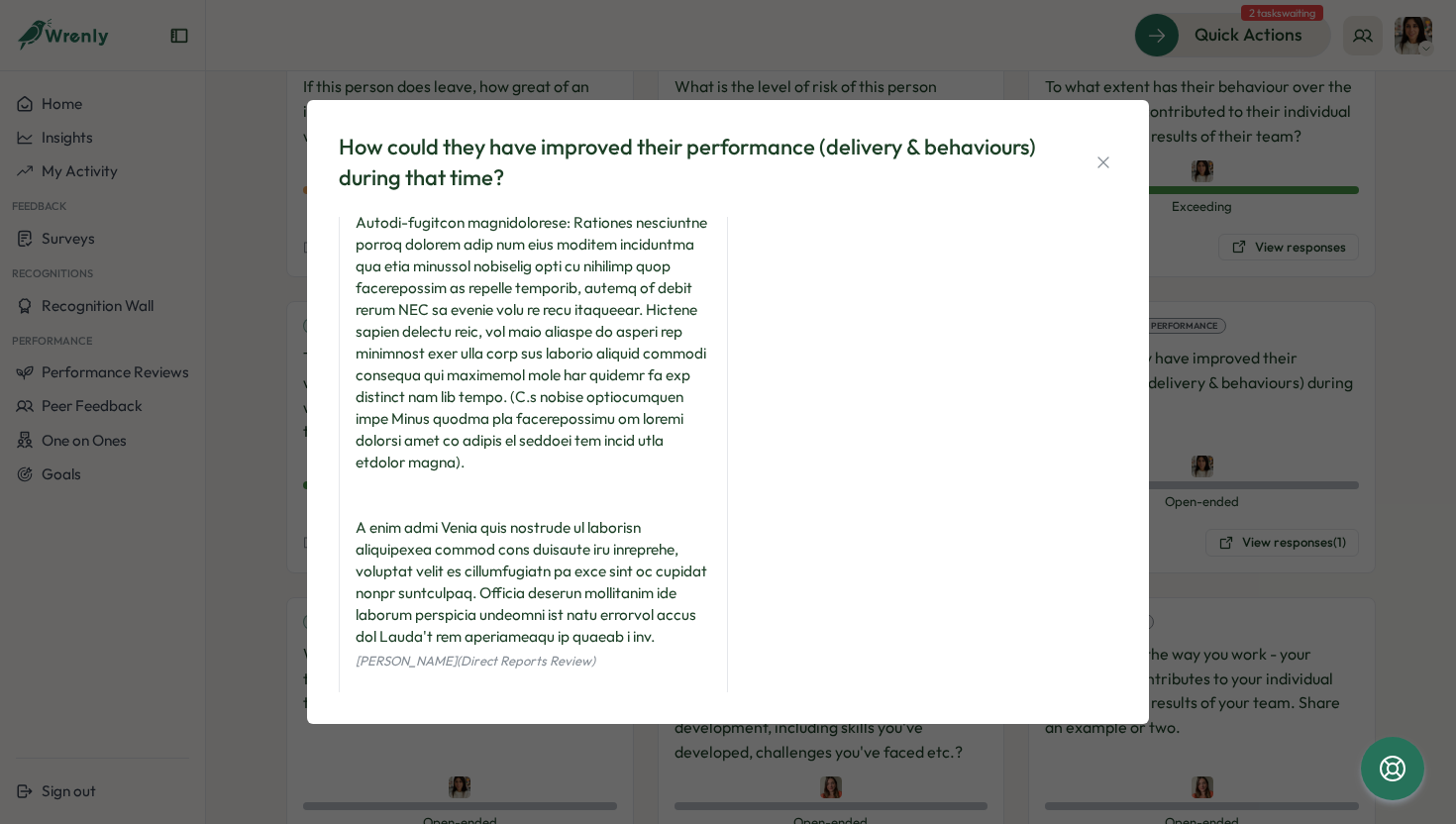
scroll to position [289, 0]
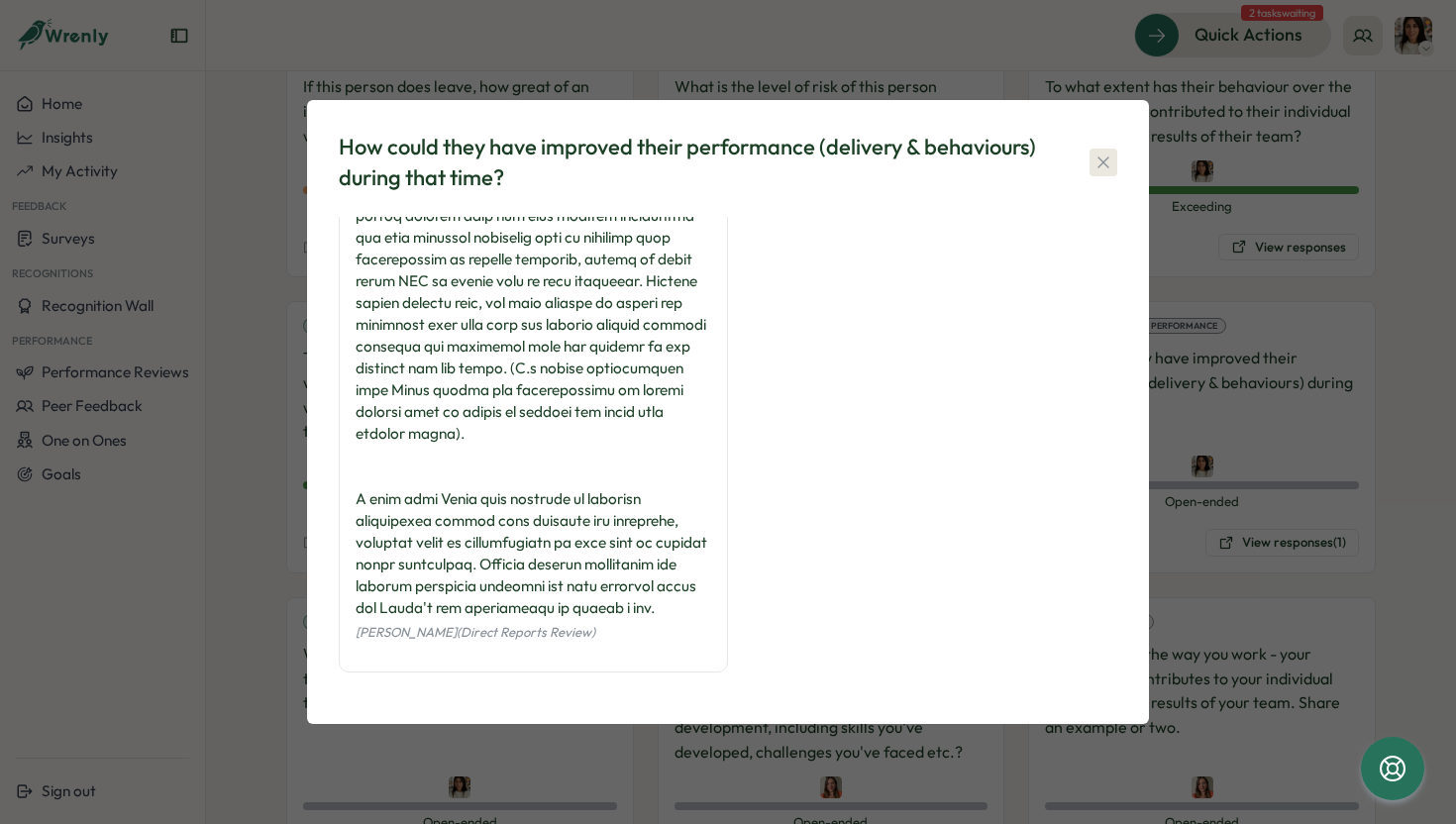
click at [1103, 157] on icon "button" at bounding box center [1104, 163] width 20 height 20
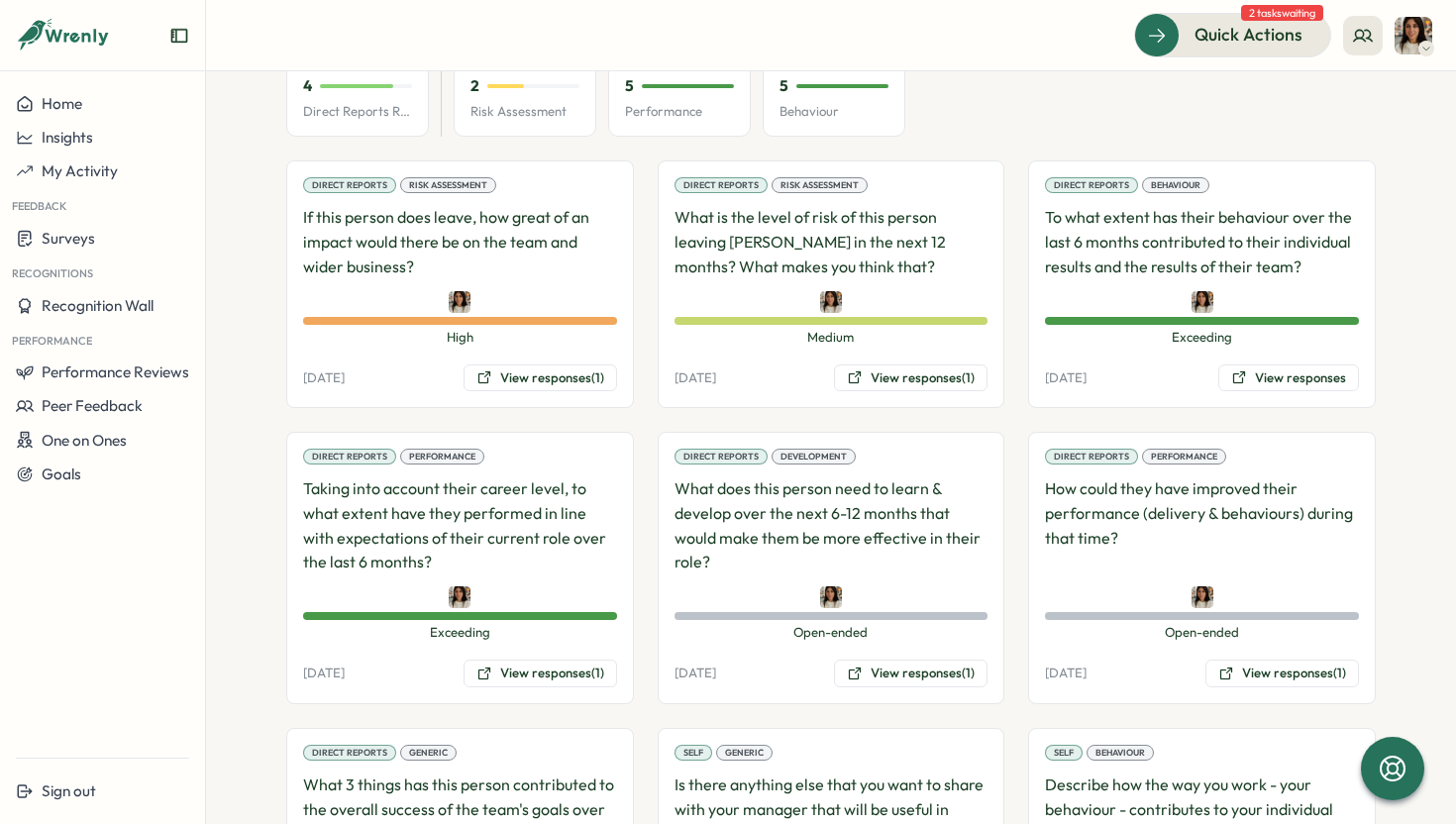
scroll to position [1356, 0]
